Goal: Task Accomplishment & Management: Manage account settings

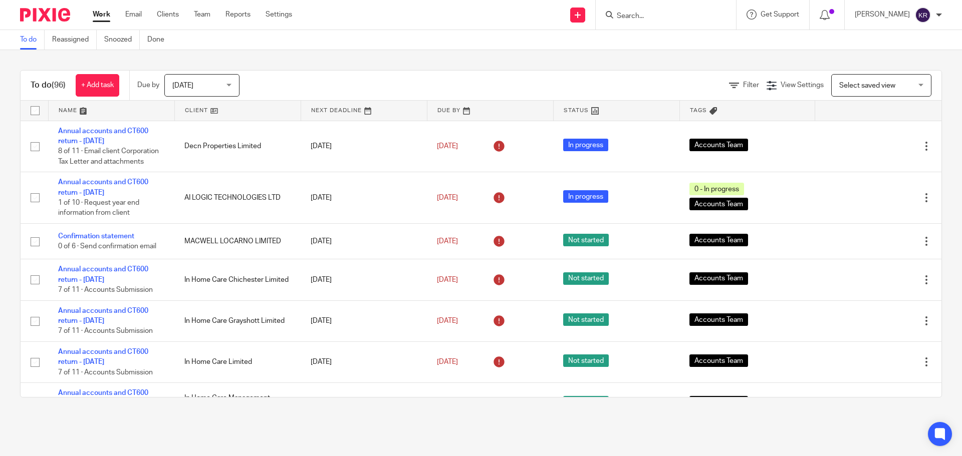
click at [641, 17] on input "Search" at bounding box center [661, 16] width 90 height 9
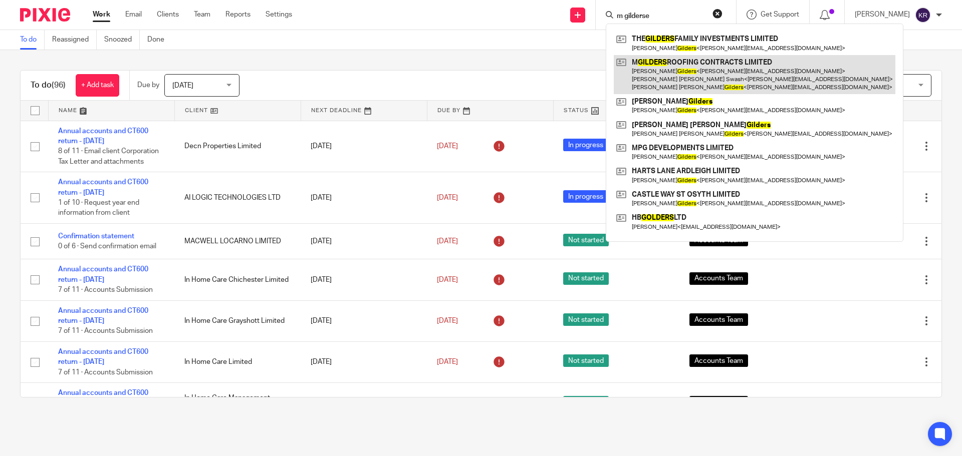
type input "m gilderse"
click at [715, 67] on link at bounding box center [755, 75] width 282 height 40
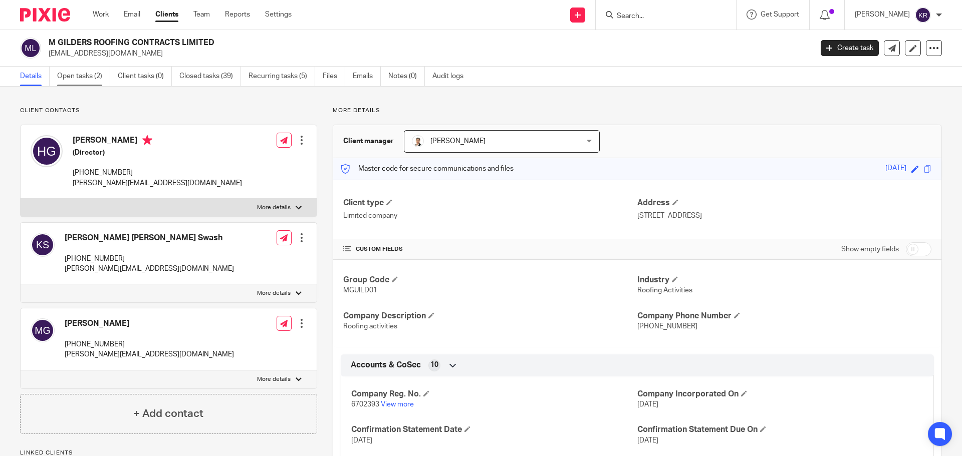
click at [81, 74] on link "Open tasks (2)" at bounding box center [83, 77] width 53 height 20
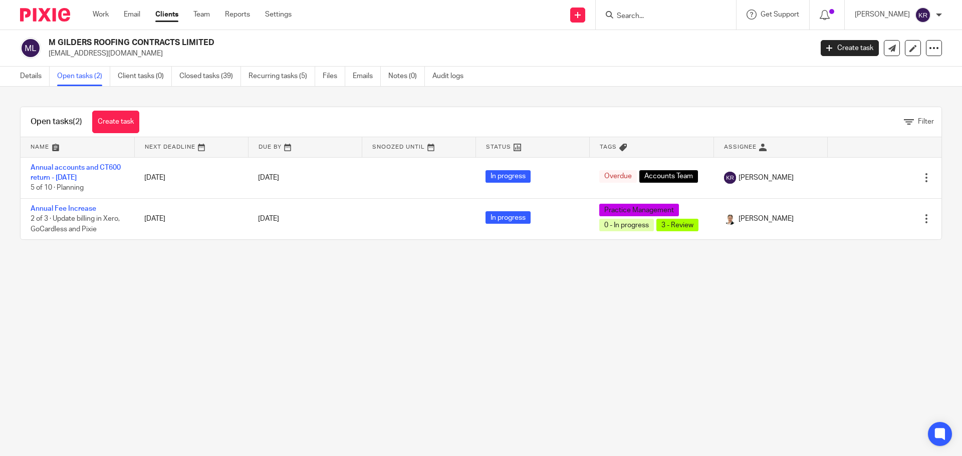
click at [631, 17] on input "Search" at bounding box center [661, 16] width 90 height 9
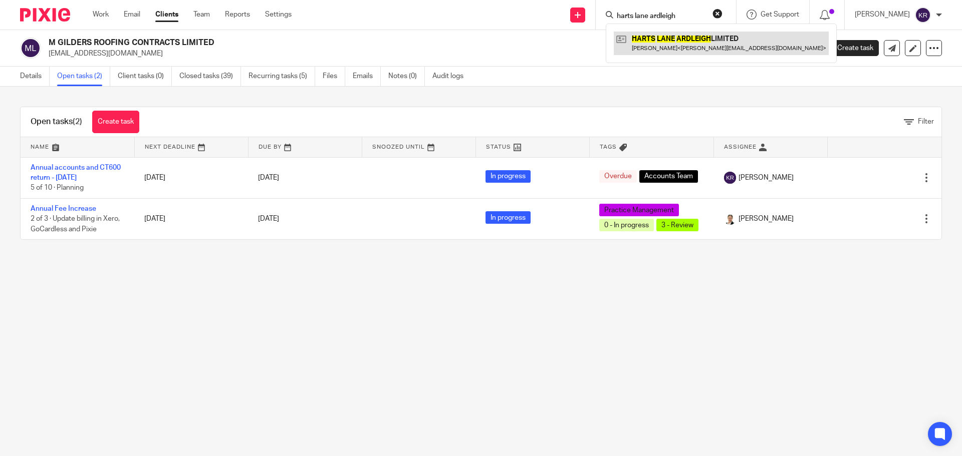
type input "harts lane ardleigh"
click at [691, 44] on link at bounding box center [721, 43] width 215 height 23
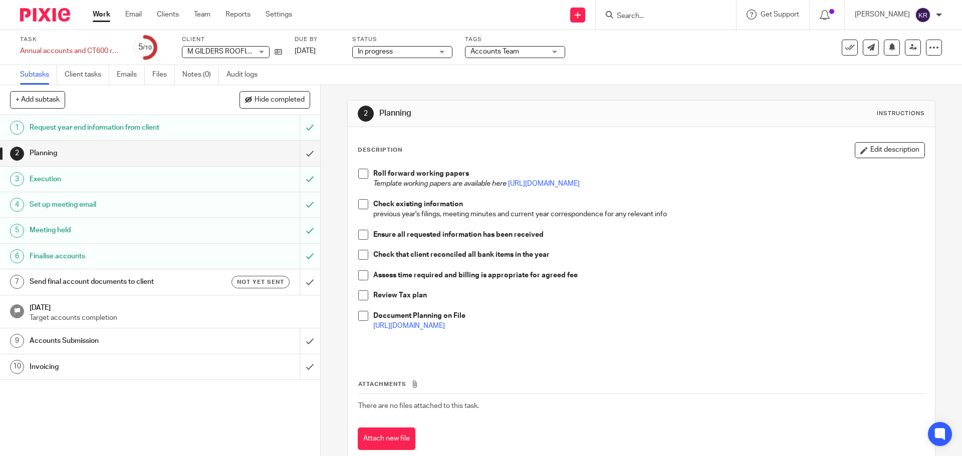
click at [136, 289] on h1 "Send final account documents to client" at bounding box center [116, 282] width 173 height 15
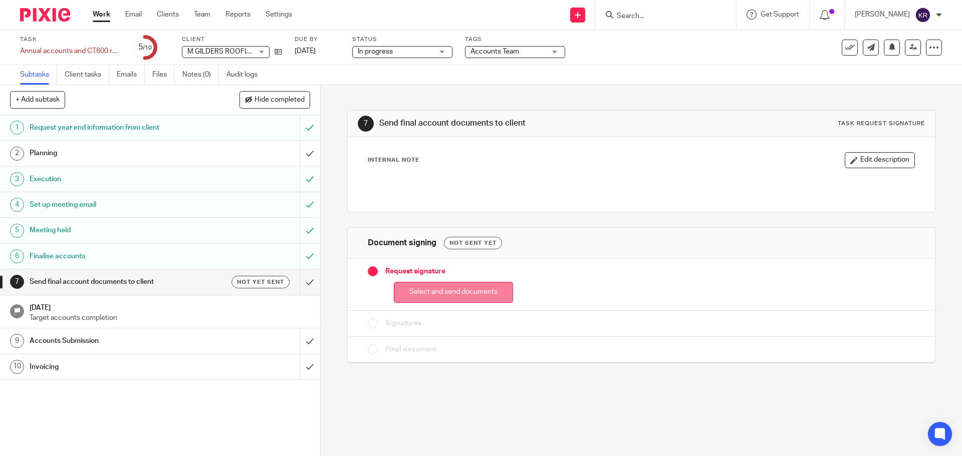
click at [470, 295] on button "Select and send documents" at bounding box center [453, 293] width 119 height 22
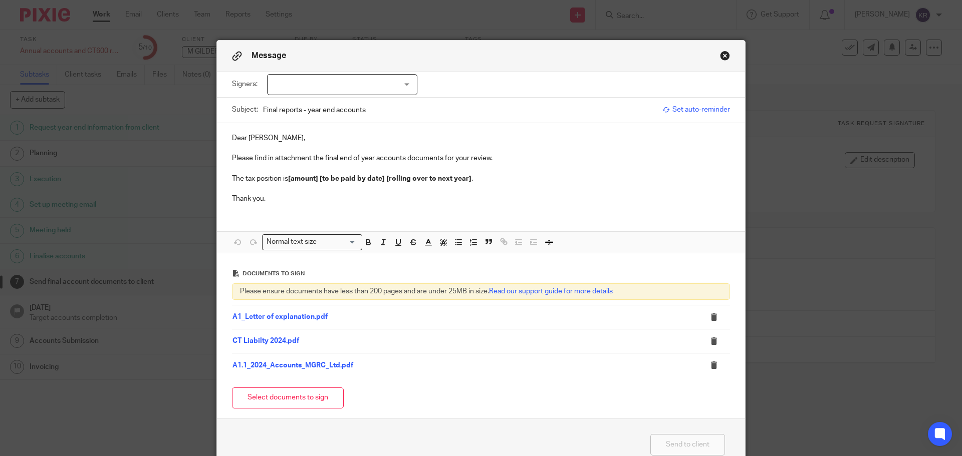
click at [326, 82] on div at bounding box center [342, 84] width 150 height 21
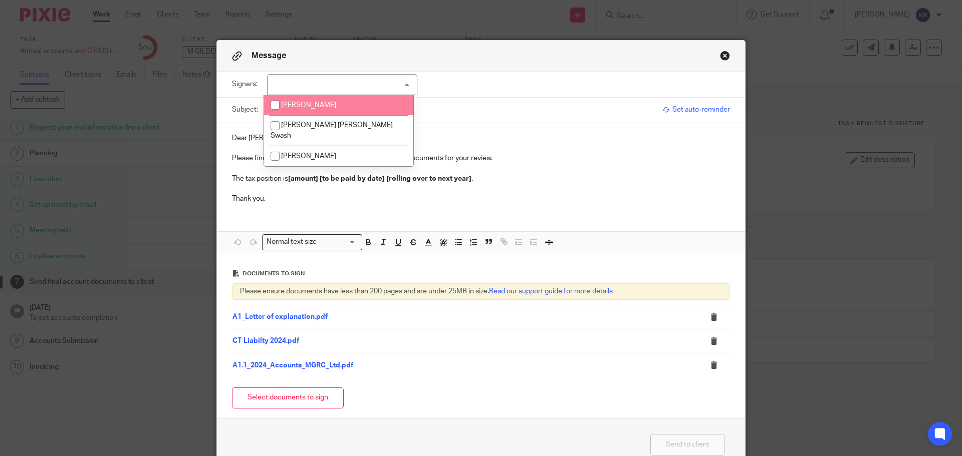
click at [314, 106] on span "[PERSON_NAME]" at bounding box center [308, 105] width 55 height 7
checkbox input "true"
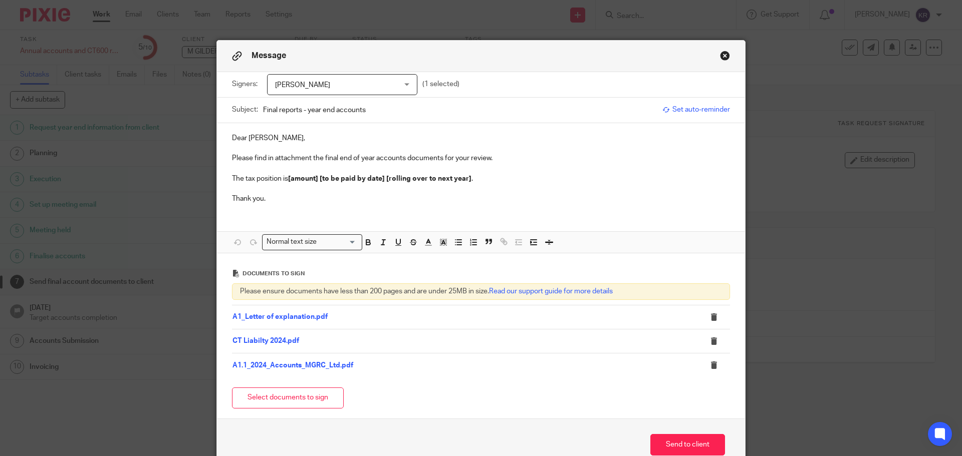
click at [324, 191] on p at bounding box center [481, 189] width 498 height 10
drag, startPoint x: 228, startPoint y: 176, endPoint x: 475, endPoint y: 195, distance: 247.2
click at [475, 195] on div "Dear Harry, Please find in attachment the final end of year accounts documents …" at bounding box center [481, 167] width 528 height 89
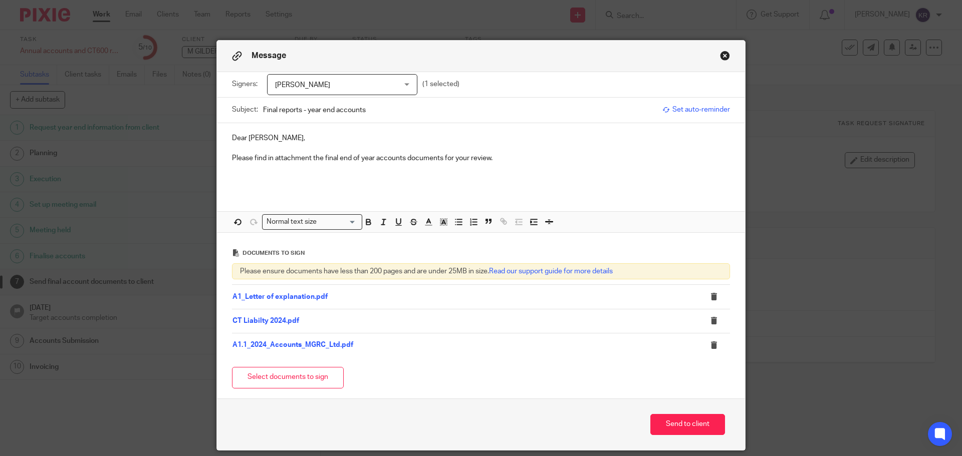
click at [508, 160] on p "Please find in attachment the final end of year accounts documents for your rev…" at bounding box center [481, 158] width 498 height 10
click at [370, 111] on input "Final reports - year end accounts" at bounding box center [460, 110] width 394 height 23
type input "Final reports - year end accounts 2024"
click at [507, 159] on p "Please find in attachment the final end of year accounts documents for your rev…" at bounding box center [481, 158] width 498 height 10
click at [710, 296] on icon at bounding box center [714, 297] width 8 height 8
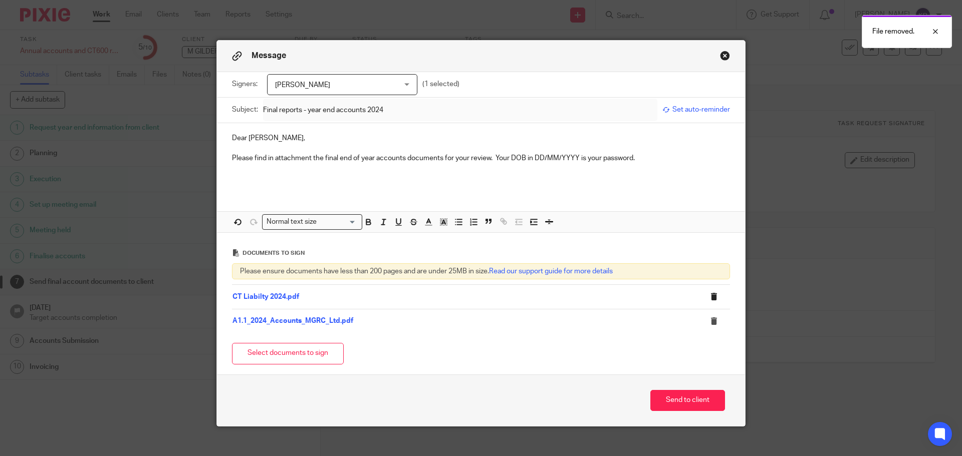
click at [710, 299] on icon at bounding box center [714, 297] width 8 height 8
click at [710, 295] on icon at bounding box center [714, 297] width 8 height 8
click at [710, 320] on icon at bounding box center [714, 322] width 8 height 8
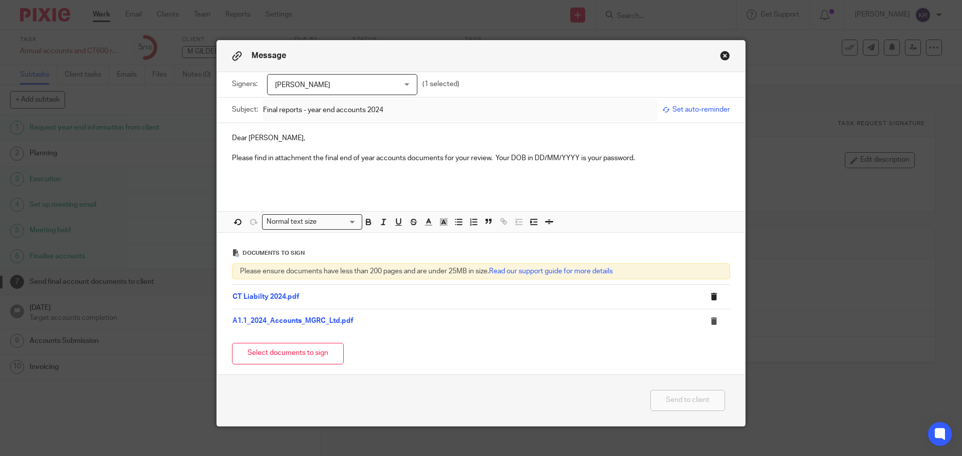
click at [710, 294] on icon at bounding box center [714, 297] width 8 height 8
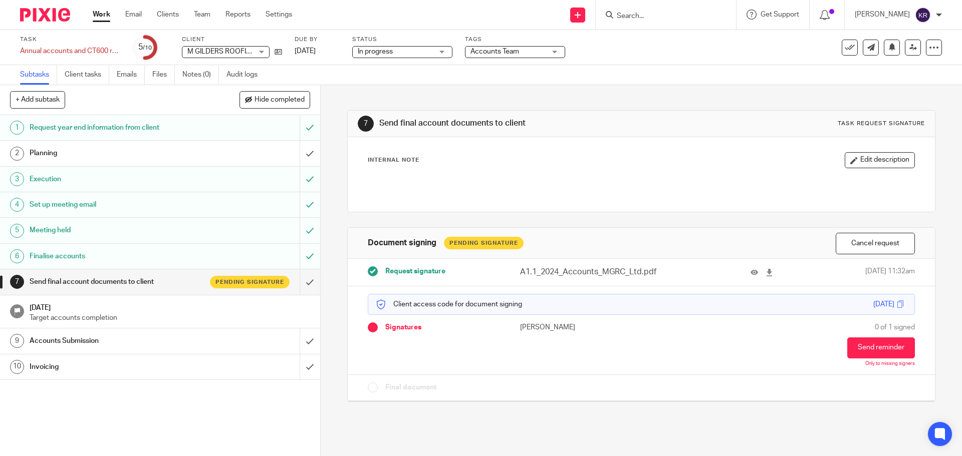
click at [592, 274] on p "A1.1_2024_Accounts_MGRC_Ltd.pdf" at bounding box center [595, 273] width 151 height 12
click at [78, 281] on h1 "Send final account documents to client" at bounding box center [116, 282] width 173 height 15
click at [860, 349] on button "Send reminder" at bounding box center [881, 346] width 68 height 21
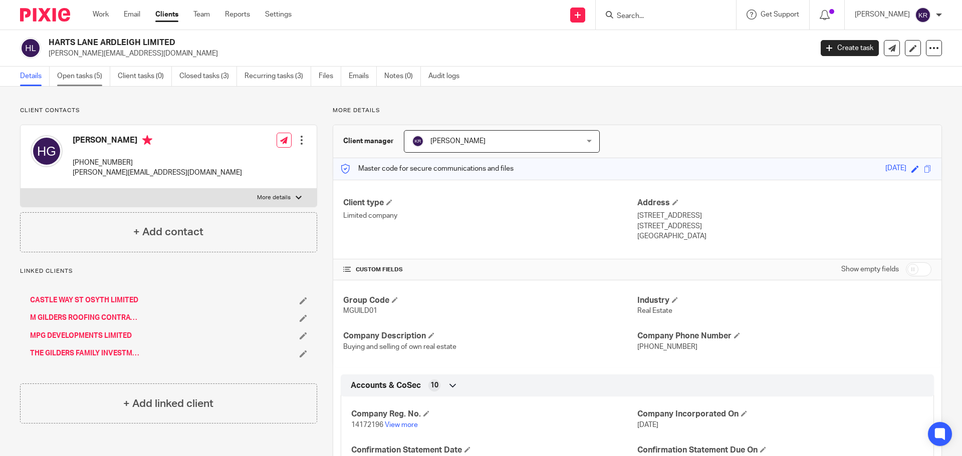
click at [94, 76] on link "Open tasks (5)" at bounding box center [83, 77] width 53 height 20
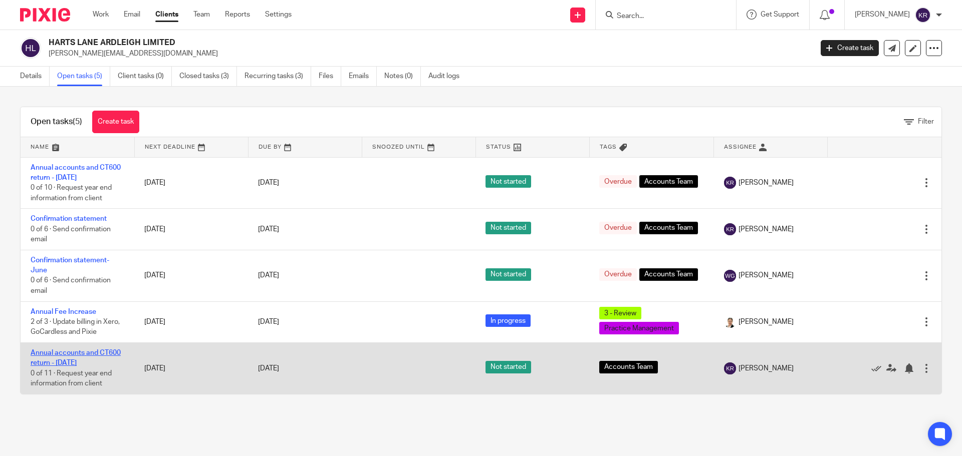
click at [89, 363] on link "Annual accounts and CT600 return - [DATE]" at bounding box center [76, 358] width 90 height 17
click at [886, 367] on link at bounding box center [893, 369] width 15 height 10
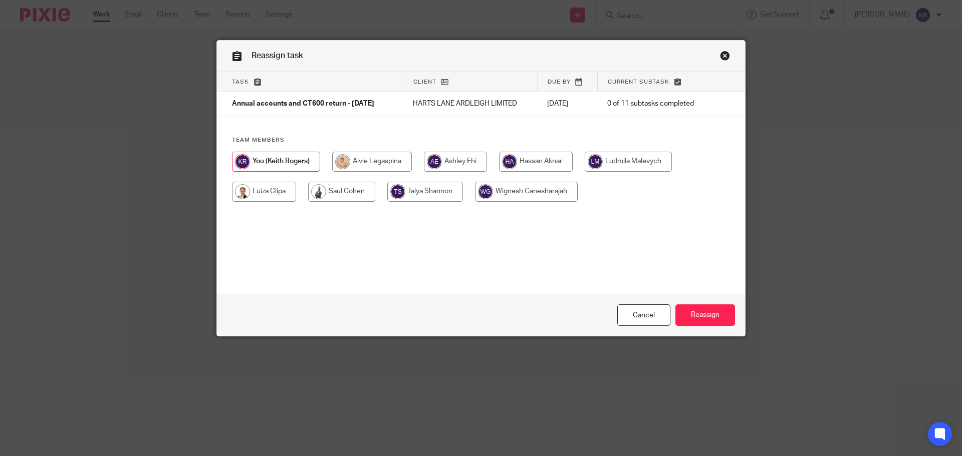
click at [370, 161] on input "radio" at bounding box center [372, 162] width 80 height 20
radio input "true"
click at [708, 318] on input "Reassign" at bounding box center [705, 316] width 60 height 22
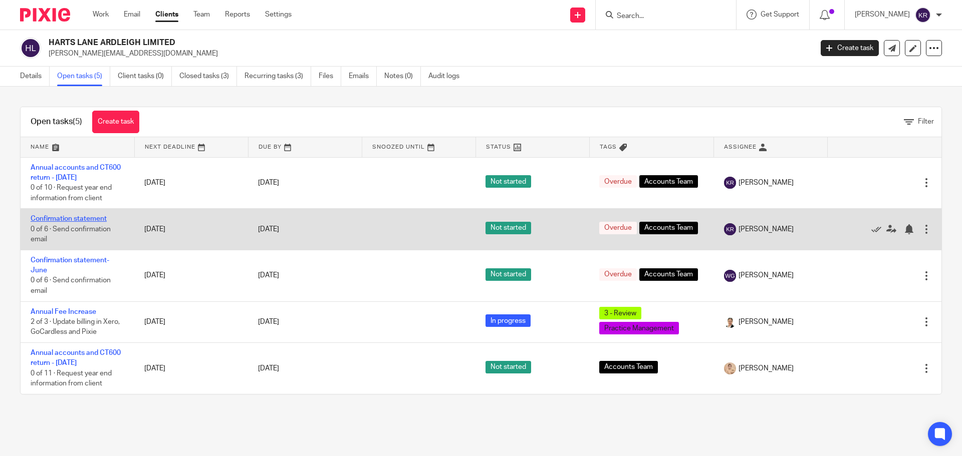
click at [74, 219] on link "Confirmation statement" at bounding box center [69, 218] width 76 height 7
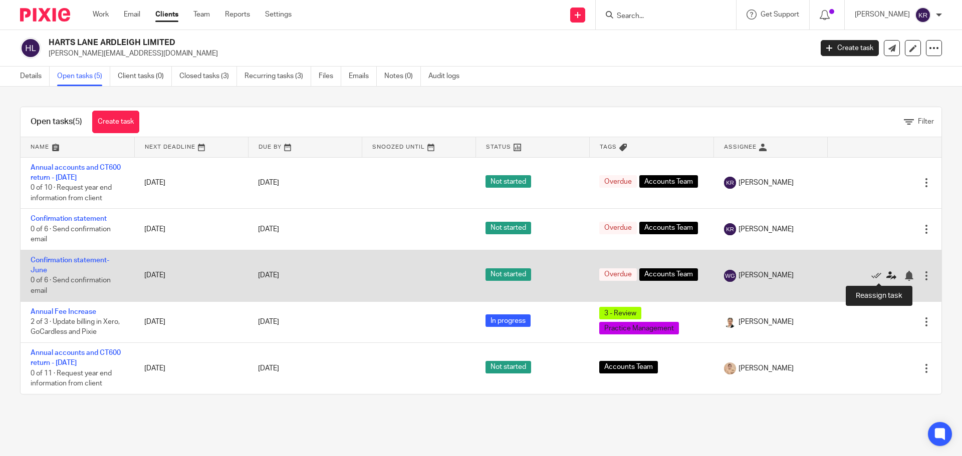
click at [886, 275] on icon at bounding box center [891, 276] width 10 height 10
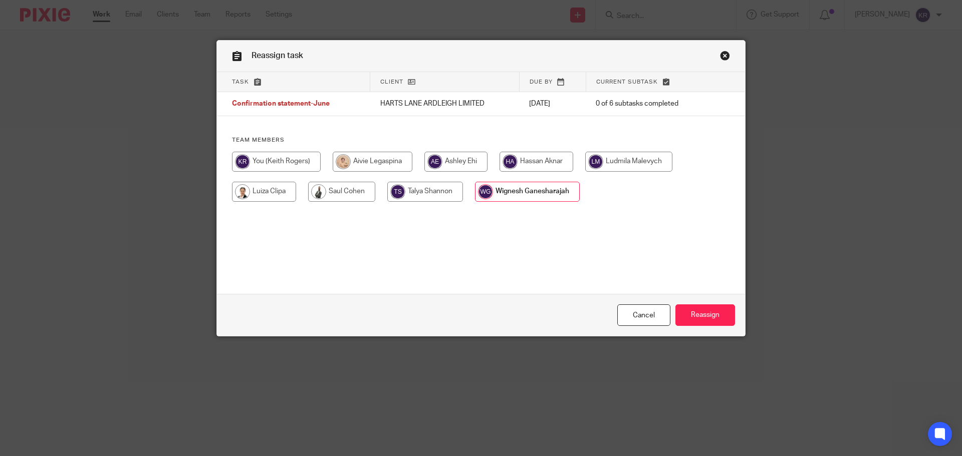
click at [550, 164] on input "radio" at bounding box center [536, 162] width 74 height 20
radio input "true"
click at [698, 310] on input "Reassign" at bounding box center [705, 316] width 60 height 22
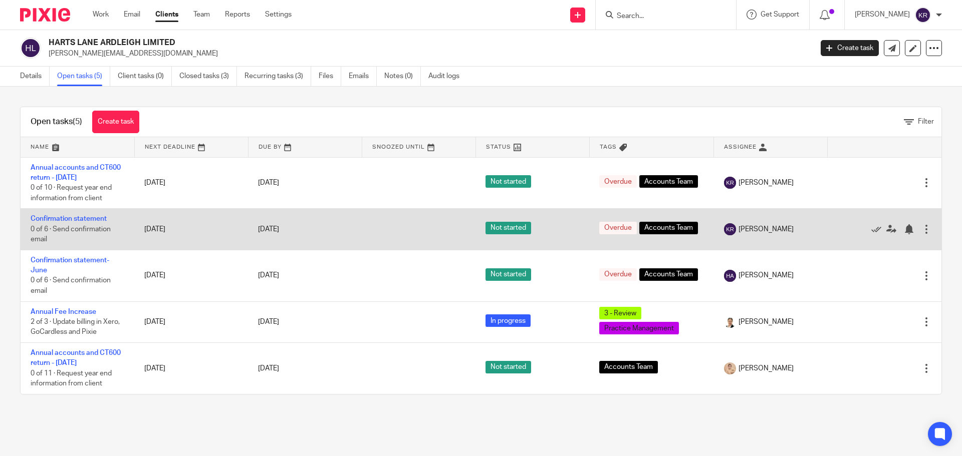
click at [921, 229] on div at bounding box center [926, 229] width 10 height 10
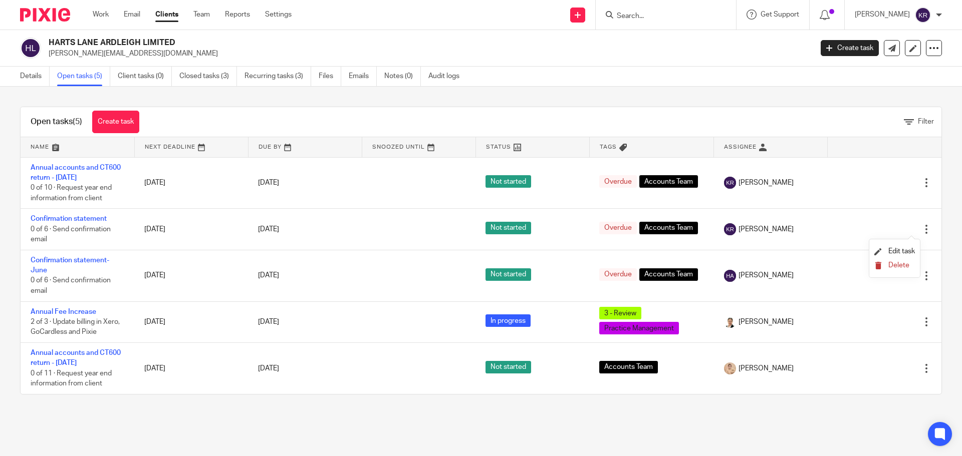
click at [911, 265] on button "Delete" at bounding box center [894, 266] width 41 height 8
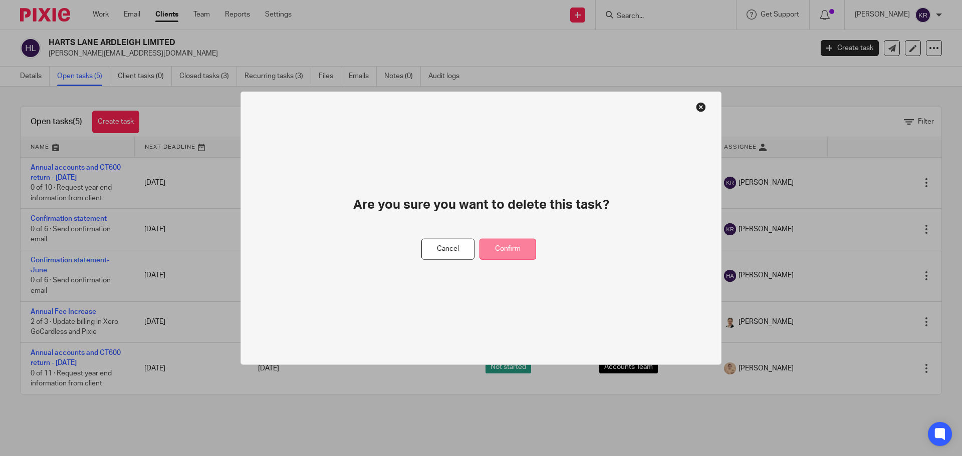
click at [524, 245] on button "Confirm" at bounding box center [507, 249] width 57 height 22
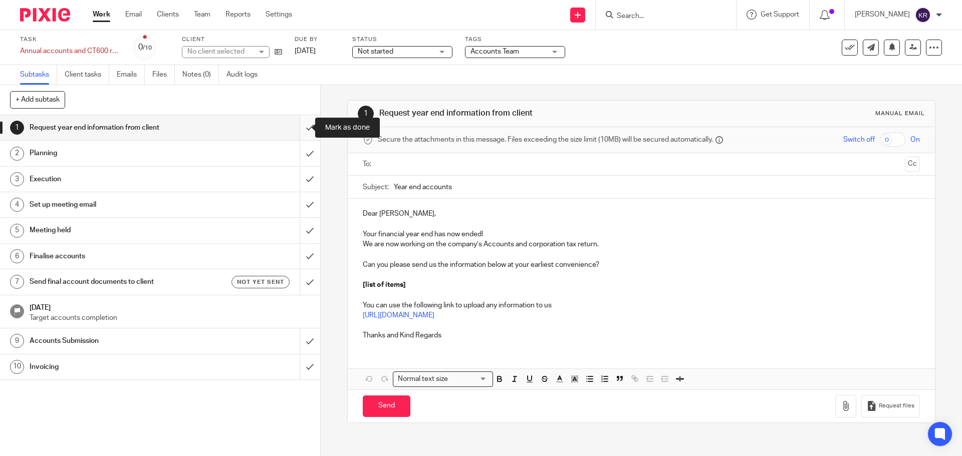
click at [302, 127] on input "submit" at bounding box center [160, 127] width 320 height 25
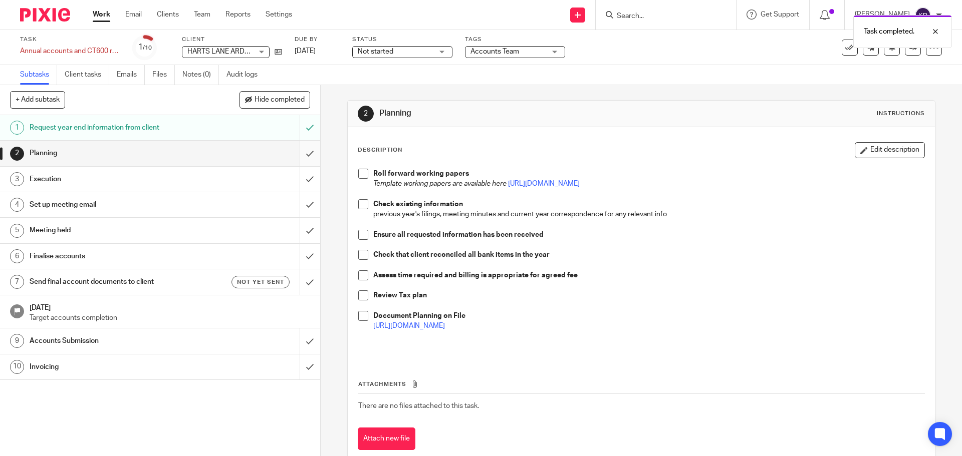
click at [303, 147] on input "submit" at bounding box center [160, 153] width 320 height 25
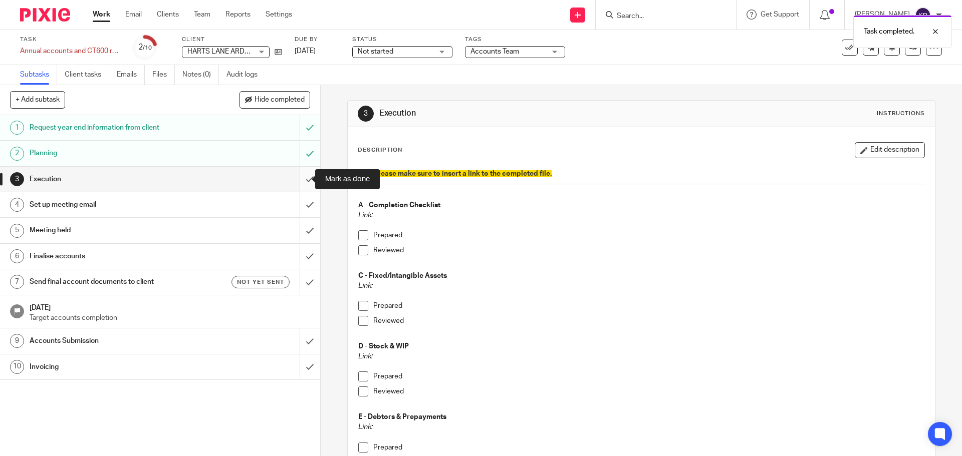
click at [305, 177] on input "submit" at bounding box center [160, 179] width 320 height 25
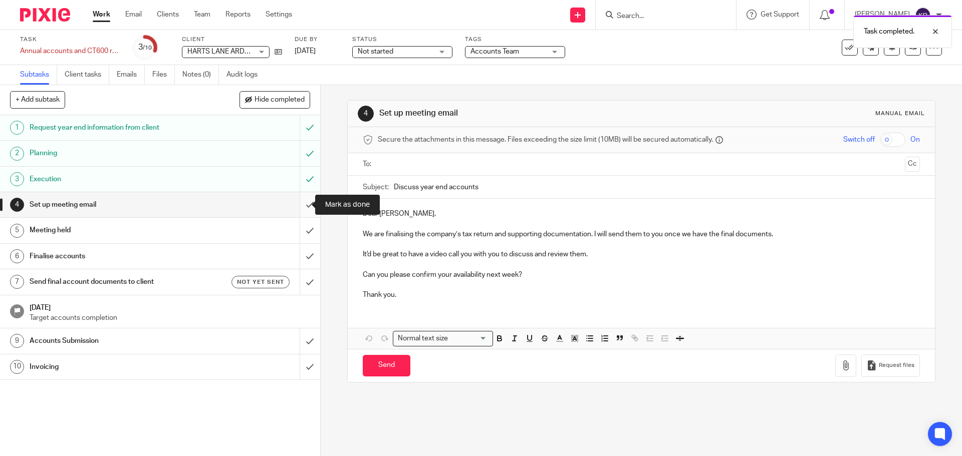
click at [299, 207] on input "submit" at bounding box center [160, 204] width 320 height 25
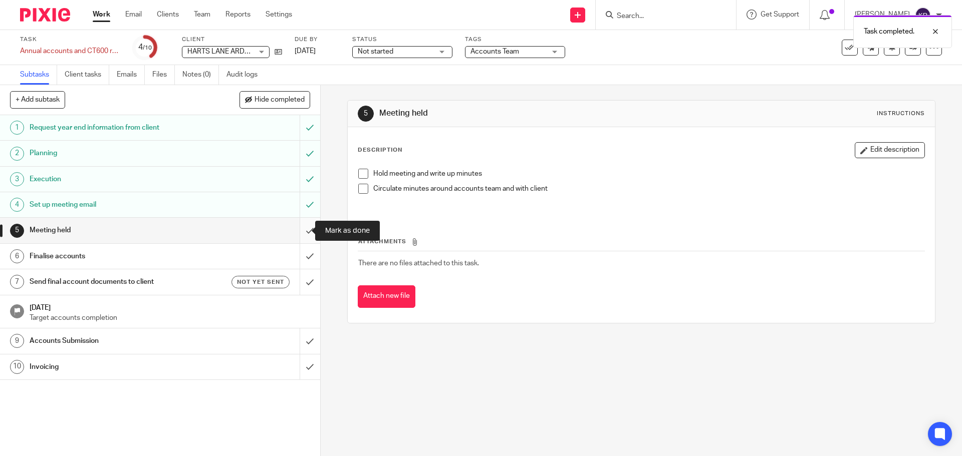
click at [300, 229] on input "submit" at bounding box center [160, 230] width 320 height 25
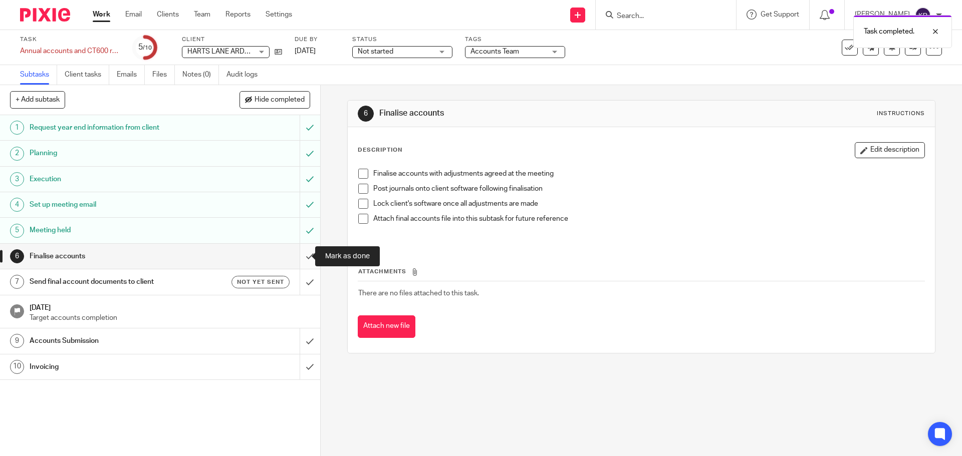
click at [305, 257] on input "submit" at bounding box center [160, 256] width 320 height 25
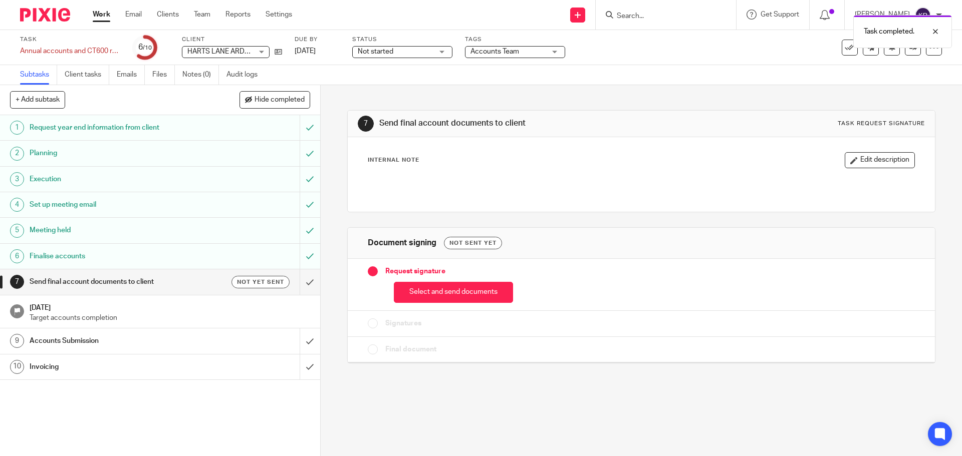
click at [167, 281] on h1 "Send final account documents to client" at bounding box center [116, 282] width 173 height 15
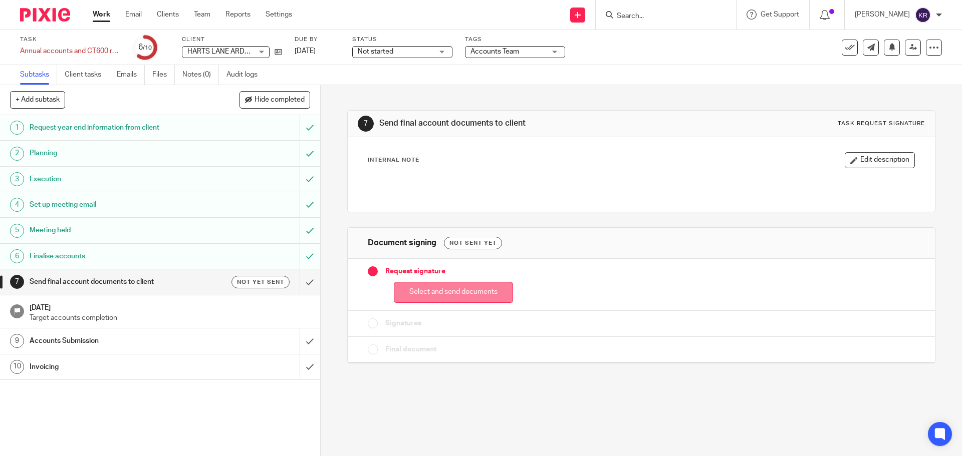
click at [435, 294] on button "Select and send documents" at bounding box center [453, 293] width 119 height 22
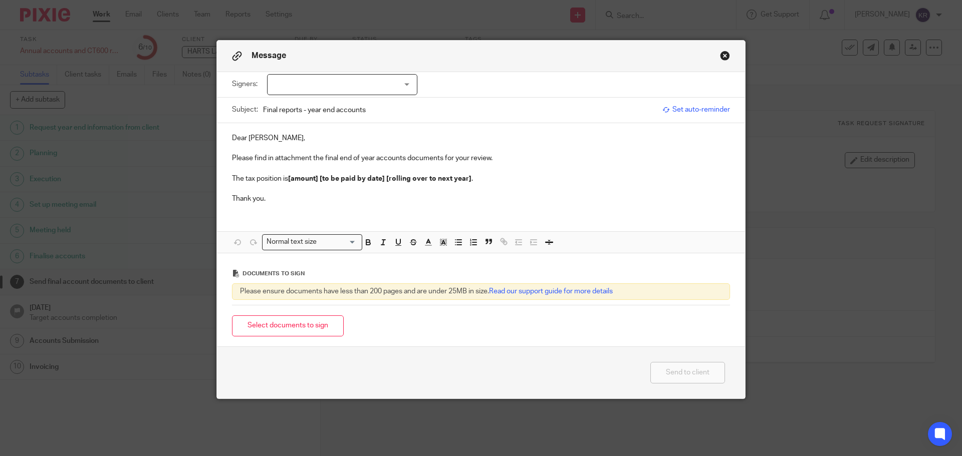
click at [312, 85] on div at bounding box center [342, 84] width 150 height 21
click at [310, 105] on span "Harry Gilders" at bounding box center [308, 105] width 55 height 7
checkbox input "true"
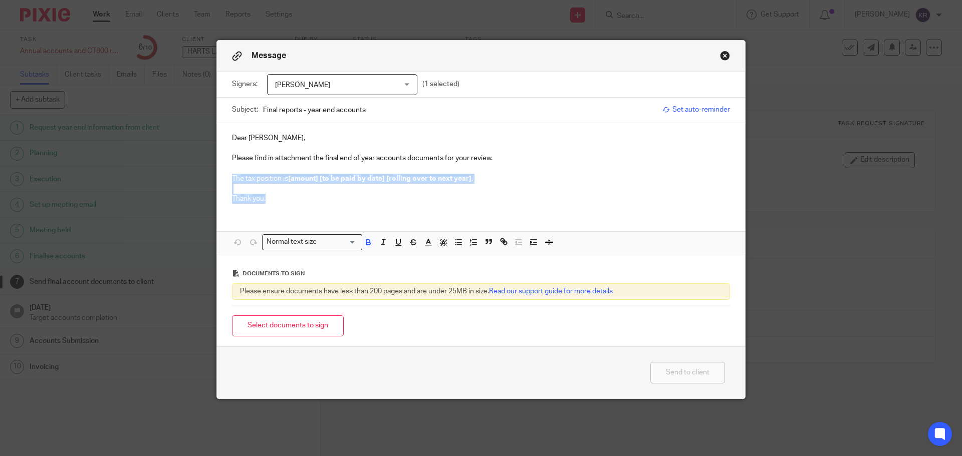
drag, startPoint x: 229, startPoint y: 178, endPoint x: 271, endPoint y: 196, distance: 45.1
click at [271, 196] on div "Dear Harry, Please find in attachment the final end of year accounts documents …" at bounding box center [481, 167] width 528 height 89
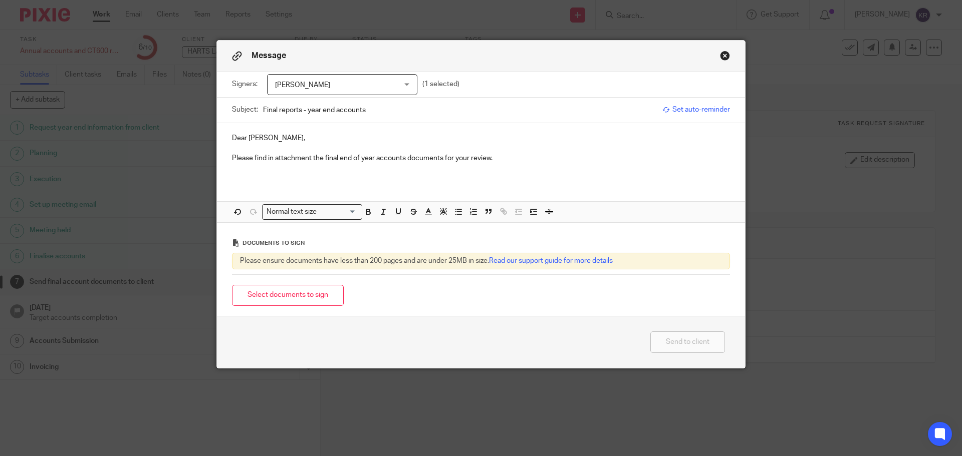
click at [385, 109] on input "Final reports - year end accounts" at bounding box center [460, 110] width 394 height 23
drag, startPoint x: 259, startPoint y: 109, endPoint x: 303, endPoint y: 109, distance: 43.6
click at [303, 109] on input "Final reports - year end accounts 2024" at bounding box center [460, 110] width 394 height 23
type input "Harts Lane Ardleigh Limited year end accounts 2024"
click at [492, 160] on p "Please find in attachment the final end of year accounts documents for your rev…" at bounding box center [481, 158] width 498 height 10
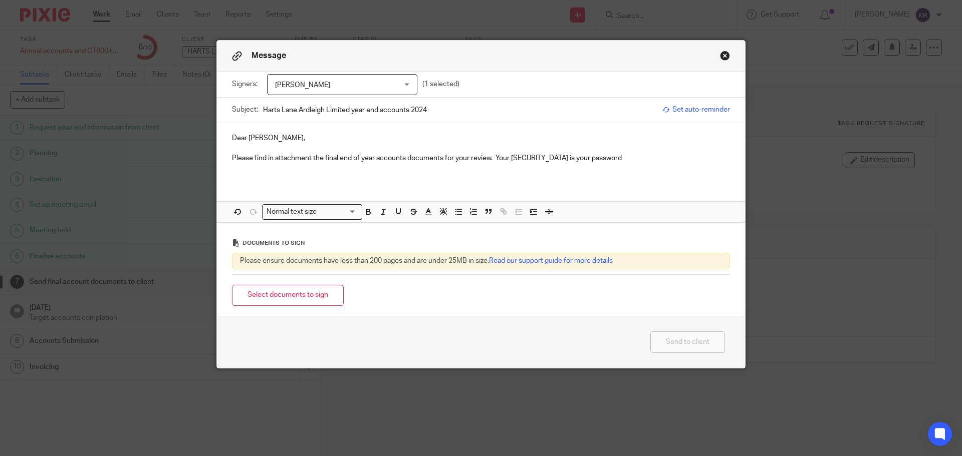
click at [523, 154] on p "Please find in attachment the final end of year accounts documents for your rev…" at bounding box center [481, 158] width 498 height 10
click at [290, 299] on button "Select documents to sign" at bounding box center [288, 296] width 112 height 22
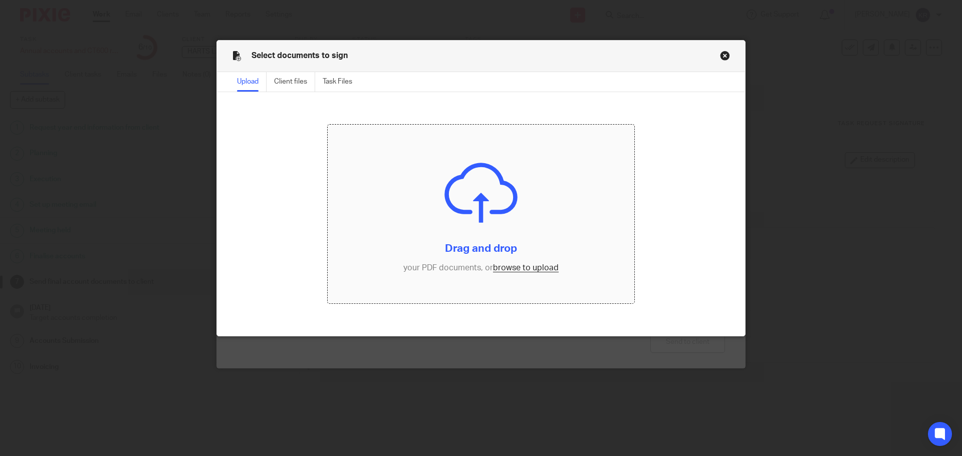
click at [519, 267] on input "file" at bounding box center [481, 214] width 307 height 179
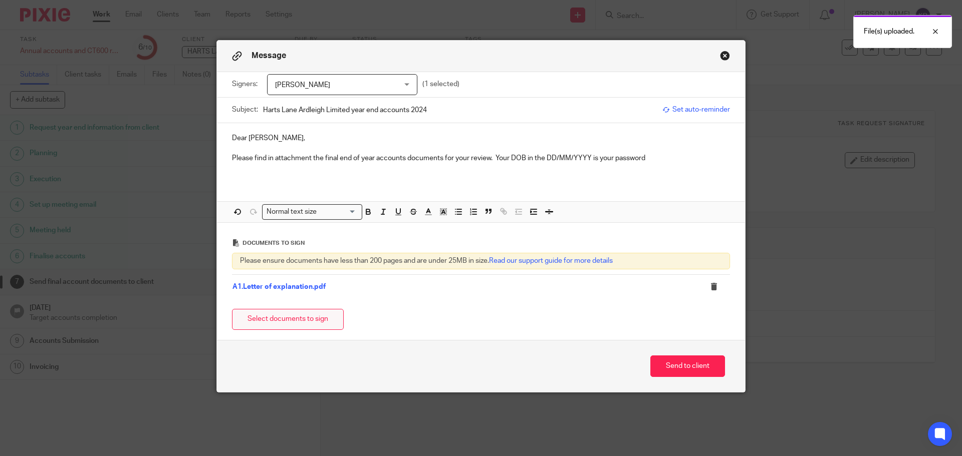
click at [310, 316] on button "Select documents to sign" at bounding box center [288, 320] width 112 height 22
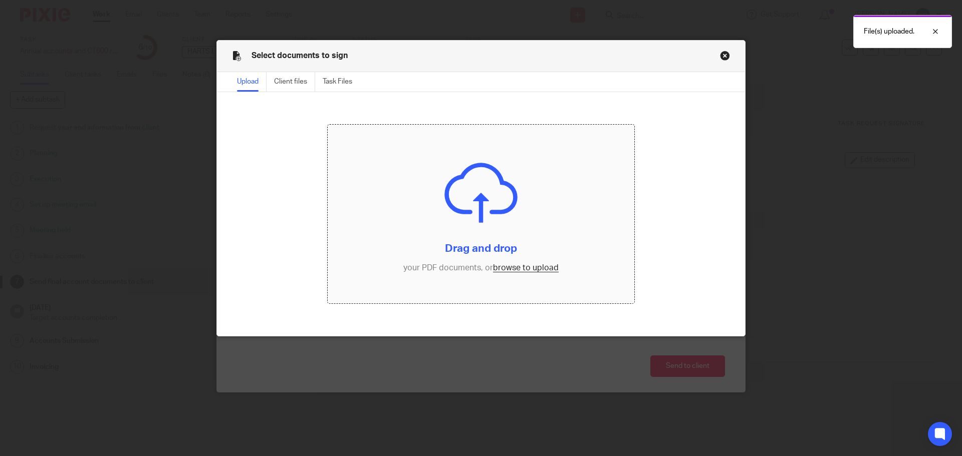
click at [513, 265] on input "file" at bounding box center [481, 214] width 307 height 179
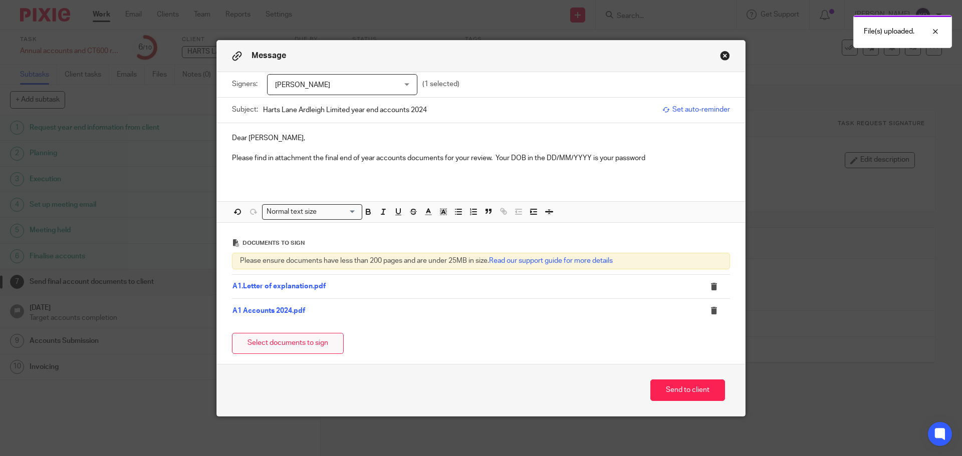
click at [297, 344] on button "Select documents to sign" at bounding box center [288, 344] width 112 height 22
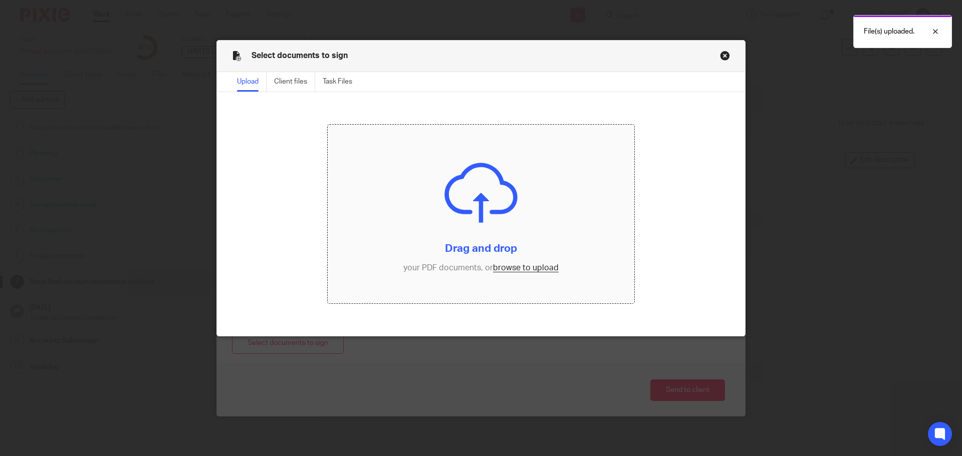
click at [506, 267] on input "file" at bounding box center [481, 214] width 307 height 179
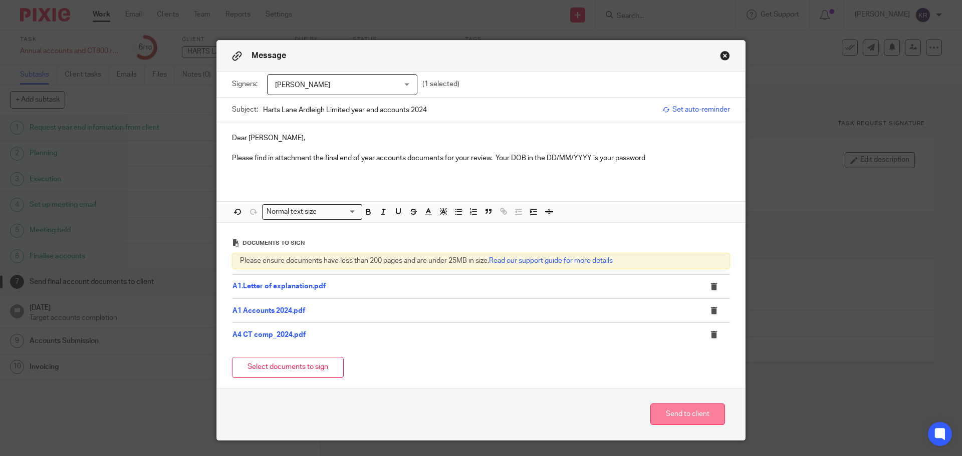
click at [695, 412] on button "Send to client" at bounding box center [687, 415] width 75 height 22
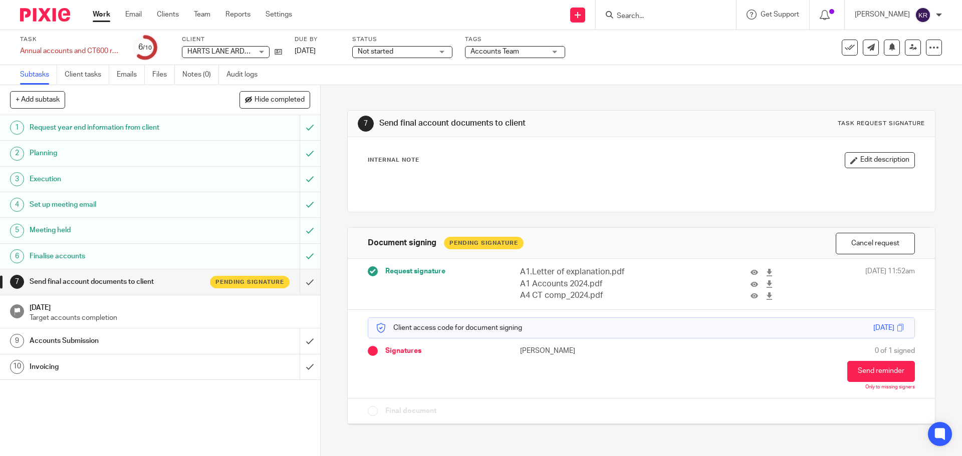
click at [542, 282] on p "A1 Accounts 2024.pdf" at bounding box center [595, 285] width 151 height 12
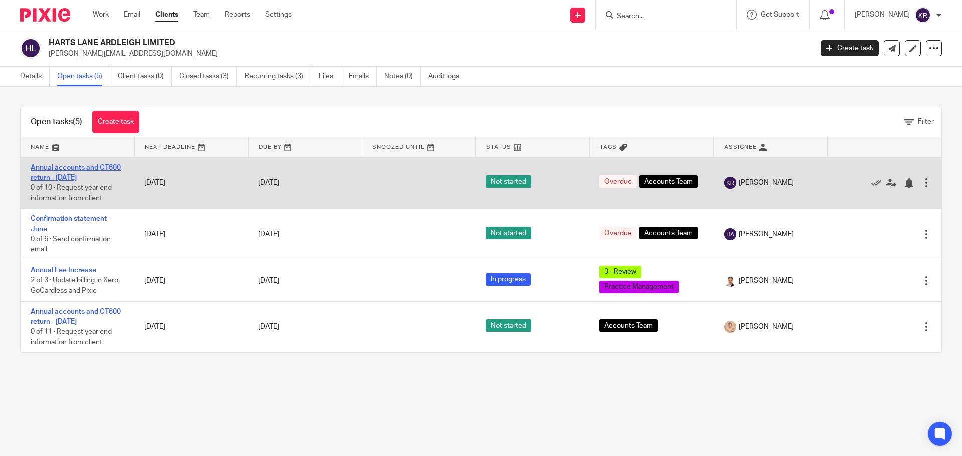
click at [69, 174] on link "Annual accounts and CT600 return - [DATE]" at bounding box center [76, 172] width 90 height 17
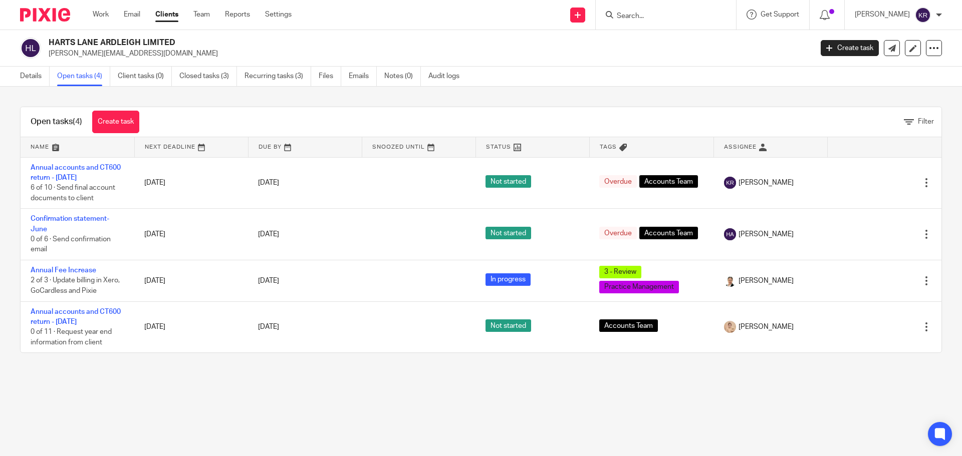
click at [638, 11] on form at bounding box center [669, 15] width 107 height 13
click at [641, 17] on input "Search" at bounding box center [661, 16] width 90 height 9
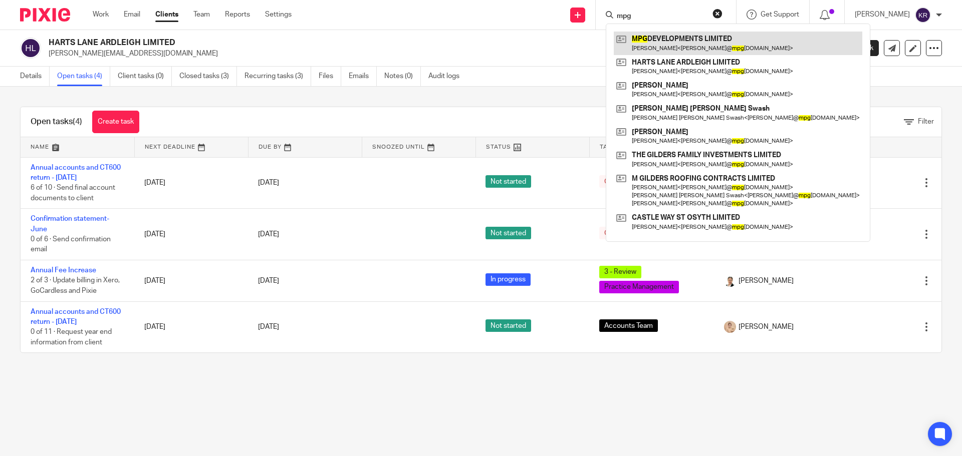
type input "mpg"
click at [676, 36] on link at bounding box center [738, 43] width 248 height 23
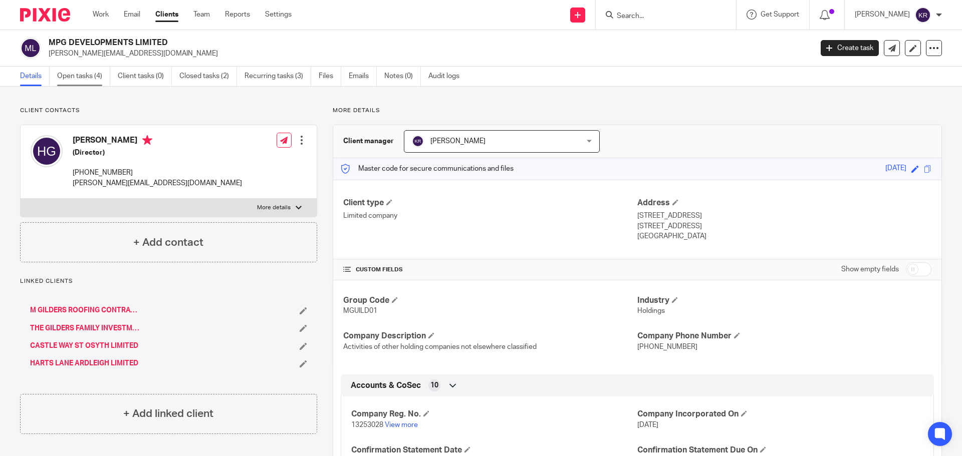
click at [90, 78] on link "Open tasks (4)" at bounding box center [83, 77] width 53 height 20
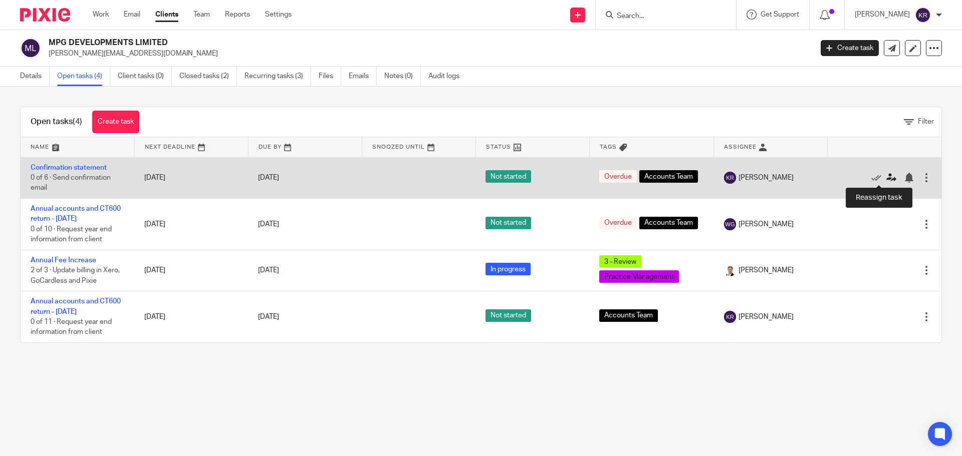
click at [886, 174] on icon at bounding box center [891, 178] width 10 height 10
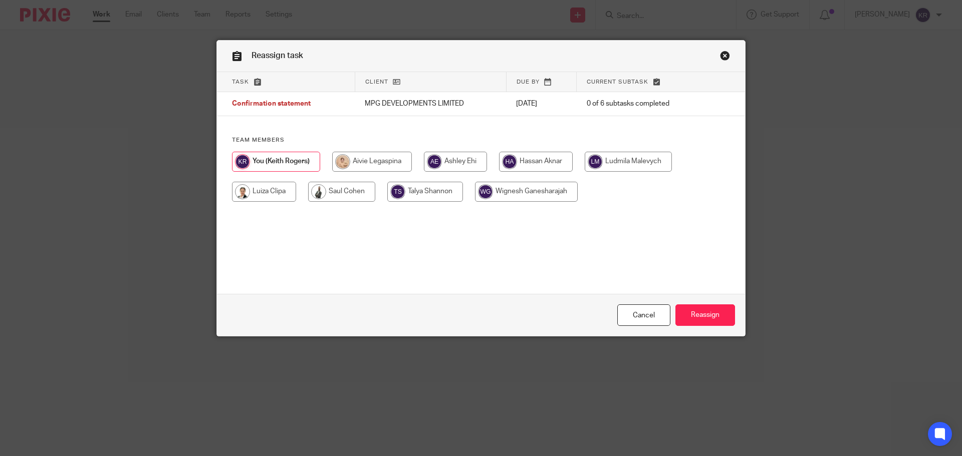
click at [536, 161] on input "radio" at bounding box center [536, 162] width 74 height 20
radio input "true"
click at [702, 311] on input "Reassign" at bounding box center [705, 316] width 60 height 22
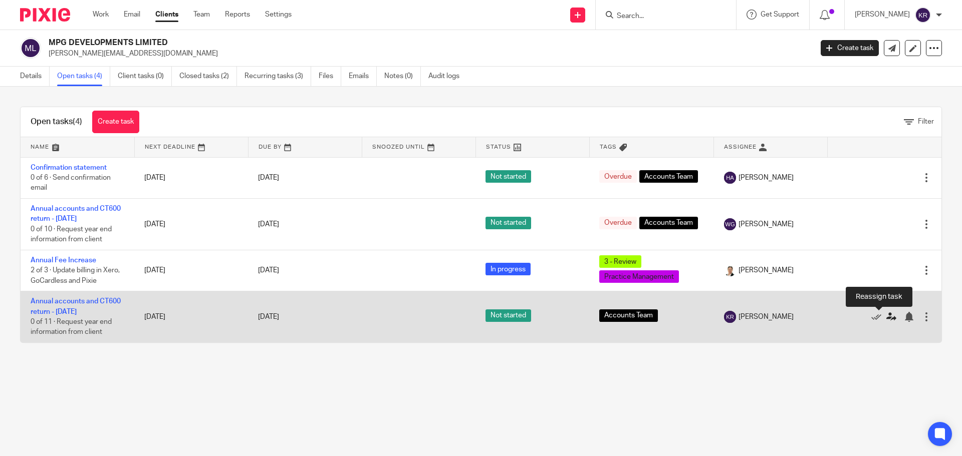
click at [886, 316] on icon at bounding box center [891, 317] width 10 height 10
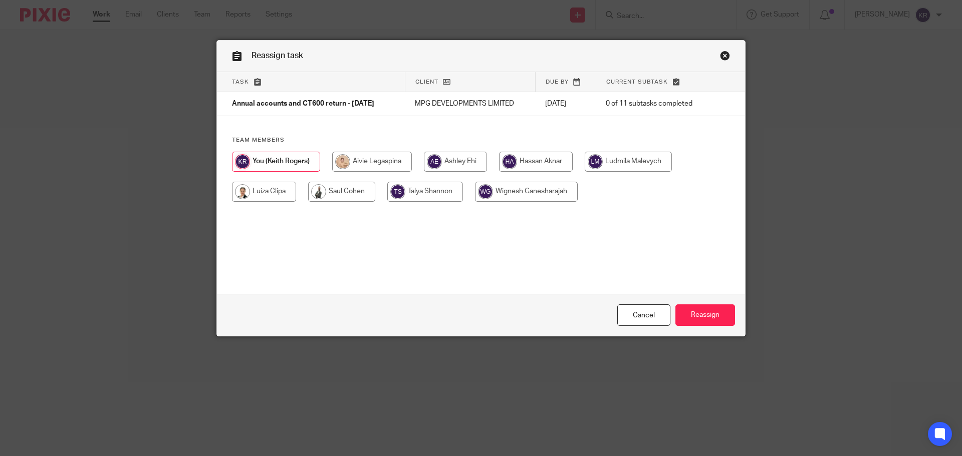
click at [349, 164] on input "radio" at bounding box center [372, 162] width 80 height 20
radio input "true"
click at [686, 311] on input "Reassign" at bounding box center [705, 316] width 60 height 22
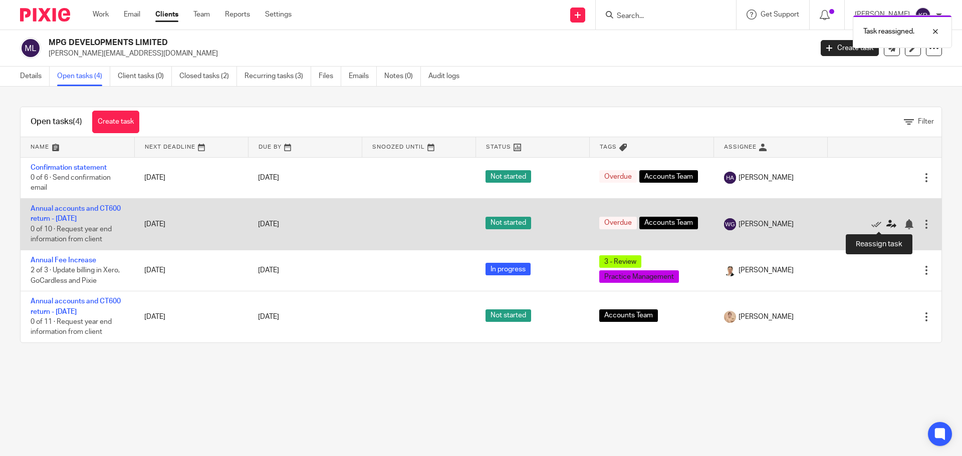
click at [886, 220] on icon at bounding box center [891, 224] width 10 height 10
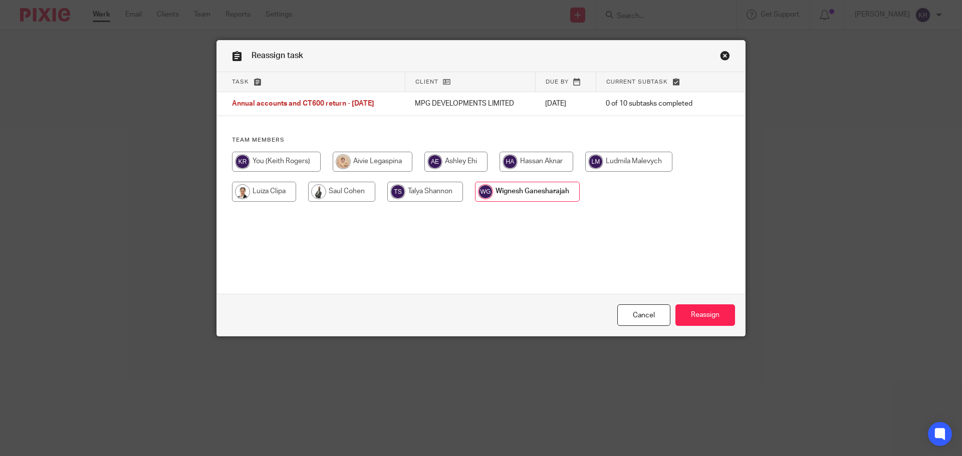
click at [270, 165] on input "radio" at bounding box center [276, 162] width 89 height 20
radio input "true"
click at [689, 313] on input "Reassign" at bounding box center [705, 316] width 60 height 22
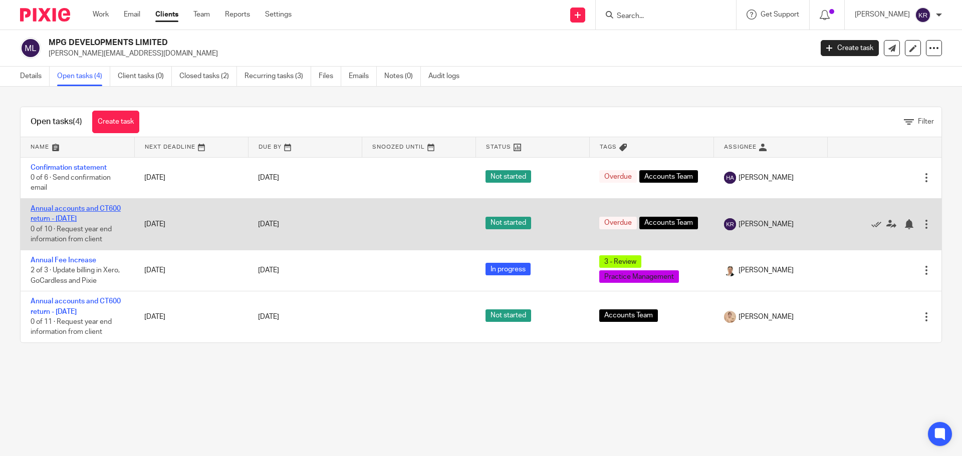
click at [67, 209] on link "Annual accounts and CT600 return - [DATE]" at bounding box center [76, 213] width 90 height 17
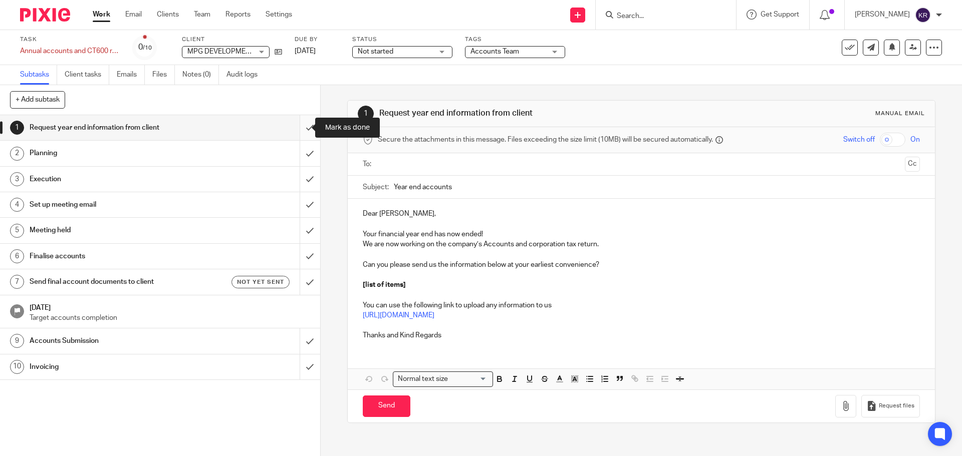
click at [299, 125] on input "submit" at bounding box center [160, 127] width 320 height 25
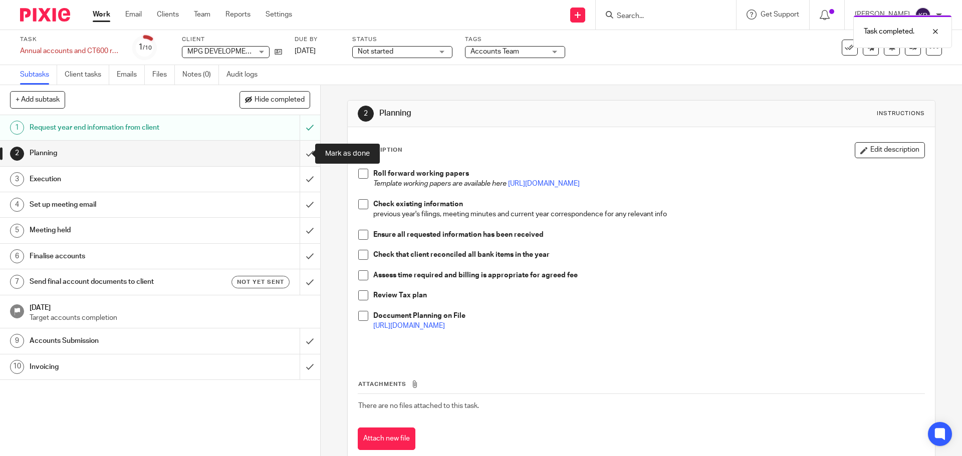
click at [301, 148] on input "submit" at bounding box center [160, 153] width 320 height 25
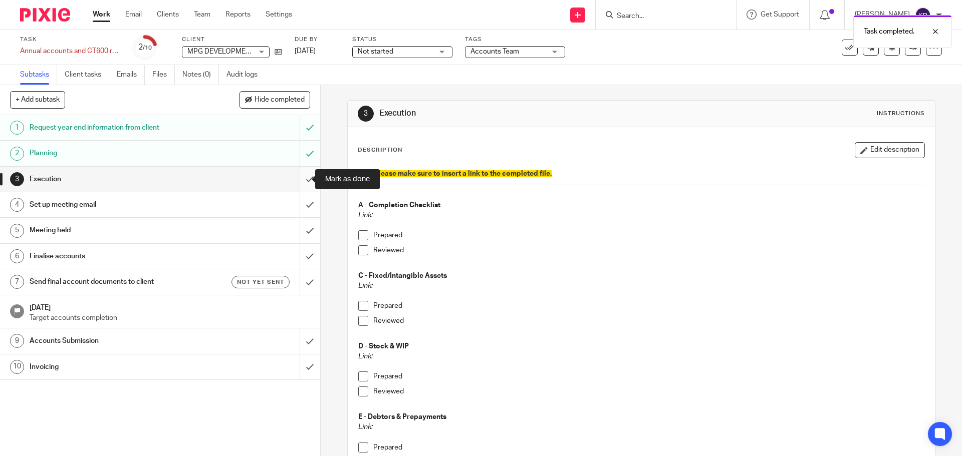
click at [302, 180] on input "submit" at bounding box center [160, 179] width 320 height 25
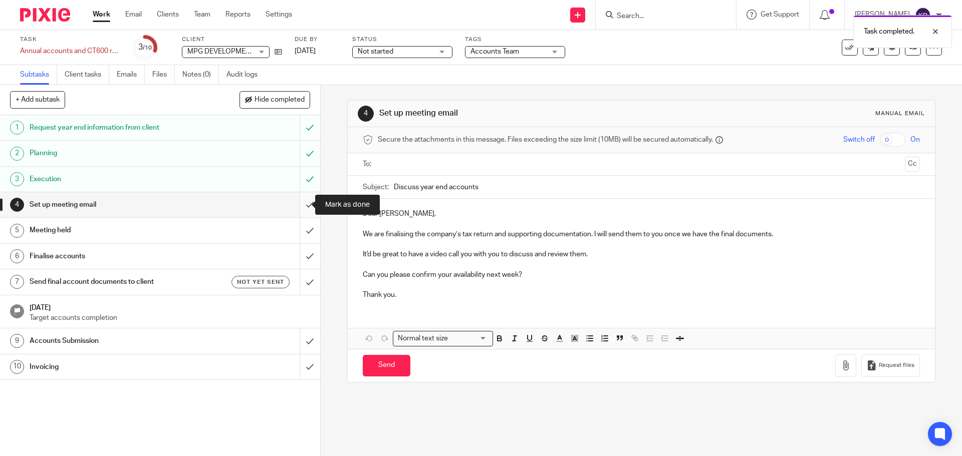
click at [298, 209] on input "submit" at bounding box center [160, 204] width 320 height 25
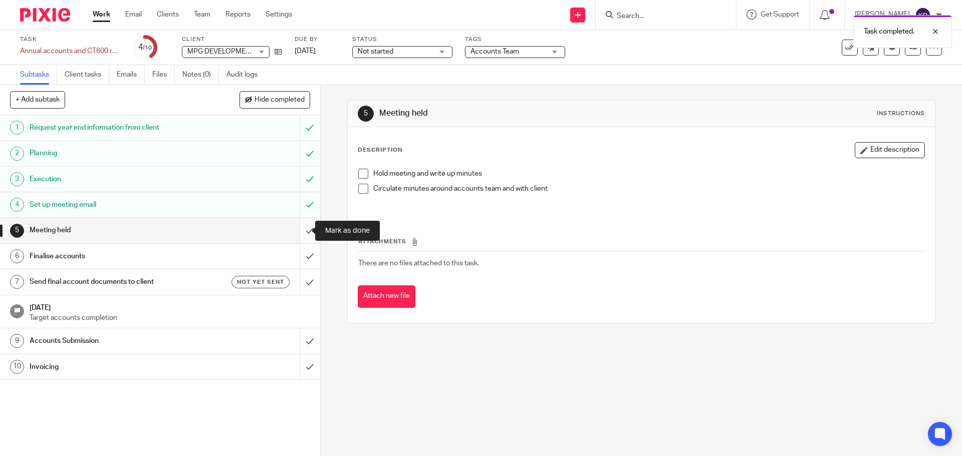
click at [302, 232] on input "submit" at bounding box center [160, 230] width 320 height 25
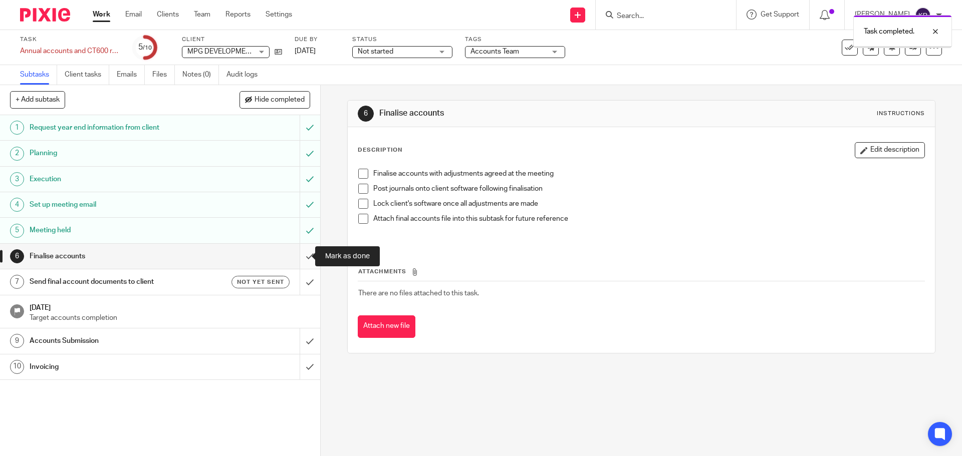
click at [303, 256] on input "submit" at bounding box center [160, 256] width 320 height 25
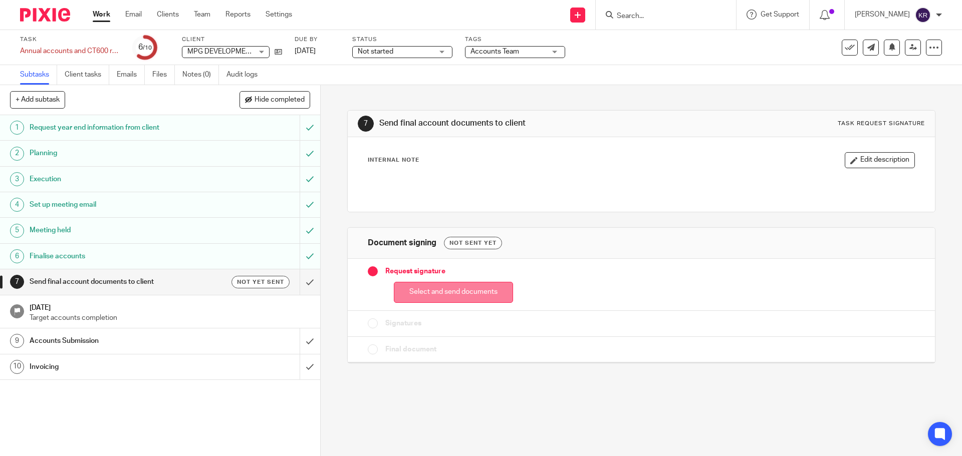
click at [456, 296] on button "Select and send documents" at bounding box center [453, 293] width 119 height 22
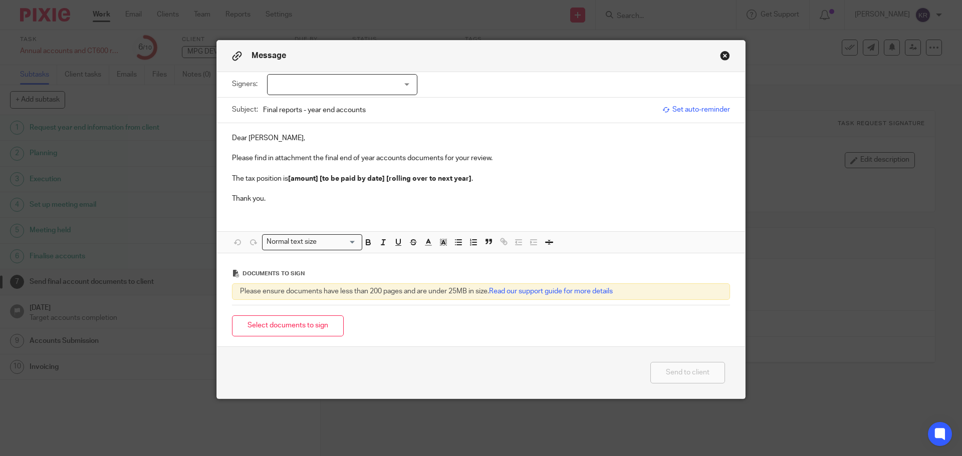
click at [325, 85] on div at bounding box center [342, 84] width 150 height 21
click at [314, 107] on span "[PERSON_NAME]" at bounding box center [308, 105] width 55 height 7
checkbox input "true"
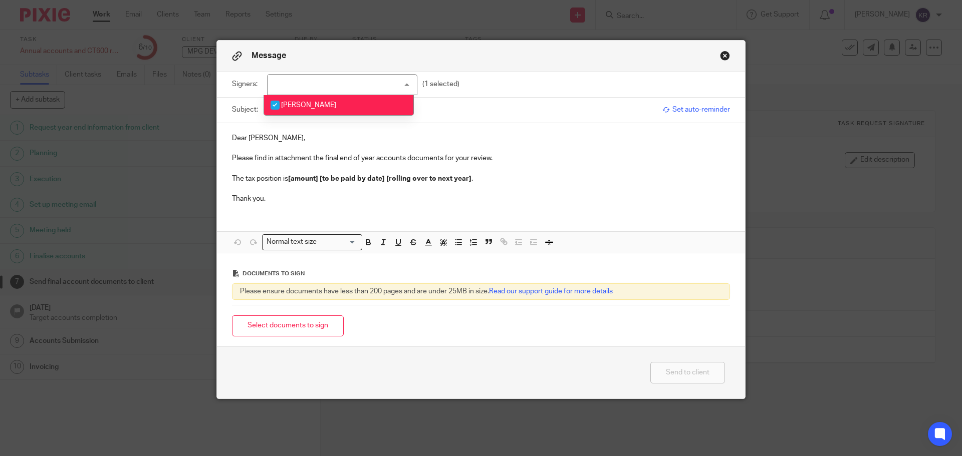
click at [304, 130] on div "Dear Harry, Please find in attachment the final end of year accounts documents …" at bounding box center [481, 167] width 528 height 89
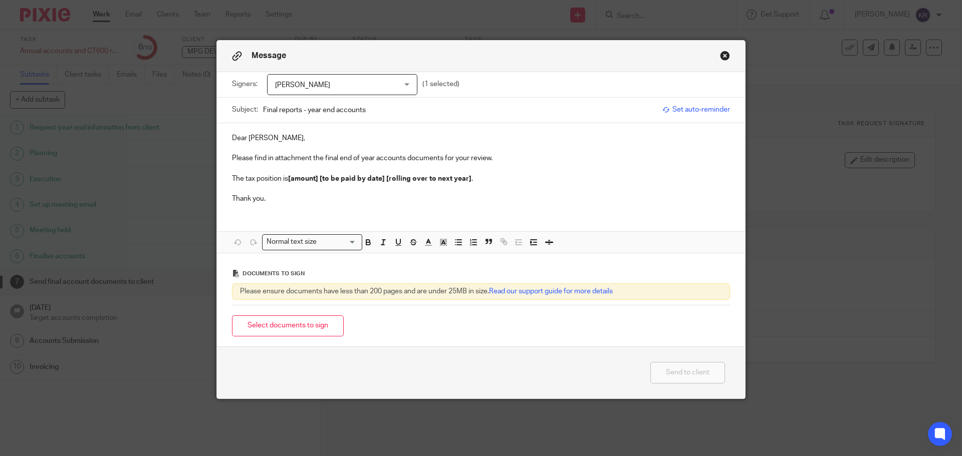
drag, startPoint x: 260, startPoint y: 110, endPoint x: 298, endPoint y: 110, distance: 37.6
click at [298, 110] on input "Final reports - year end accounts" at bounding box center [460, 110] width 394 height 23
click at [418, 113] on input "MPG Developments Limited - year end accounts" at bounding box center [460, 110] width 394 height 23
click at [421, 107] on input "MPG Developments Limited - year end accounts 204" at bounding box center [460, 110] width 394 height 23
type input "MPG Developments Limited - year end accounts 2024"
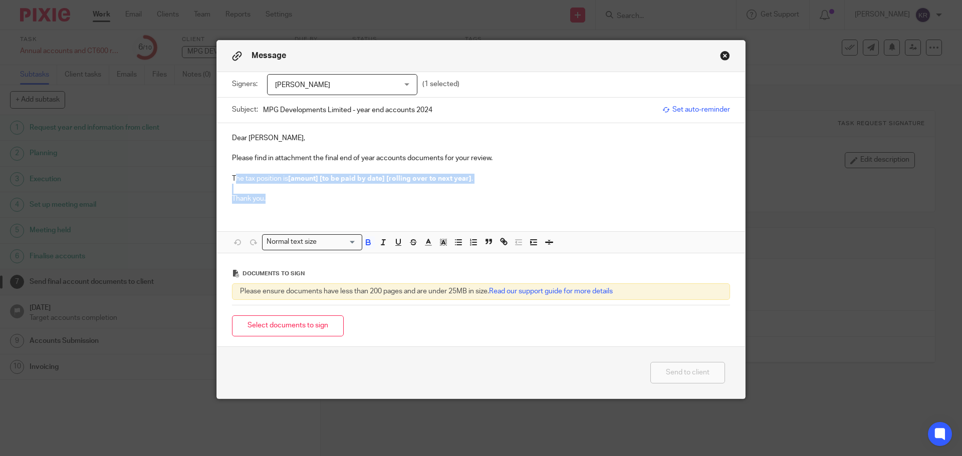
drag, startPoint x: 231, startPoint y: 178, endPoint x: 315, endPoint y: 196, distance: 85.6
click at [315, 196] on div "Dear Harry, Please find in attachment the final end of year accounts documents …" at bounding box center [481, 167] width 528 height 89
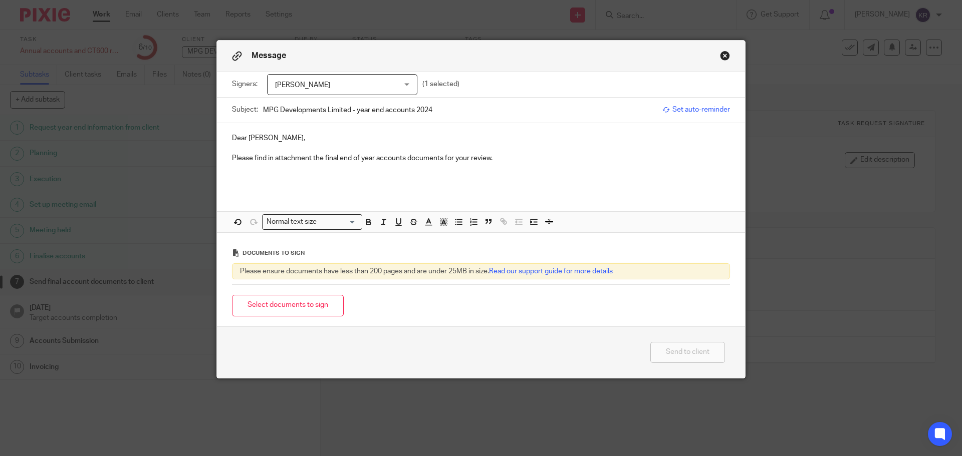
click at [489, 158] on p "Please find in attachment the final end of year accounts documents for your rev…" at bounding box center [481, 158] width 498 height 10
click at [261, 308] on button "Select documents to sign" at bounding box center [288, 306] width 112 height 22
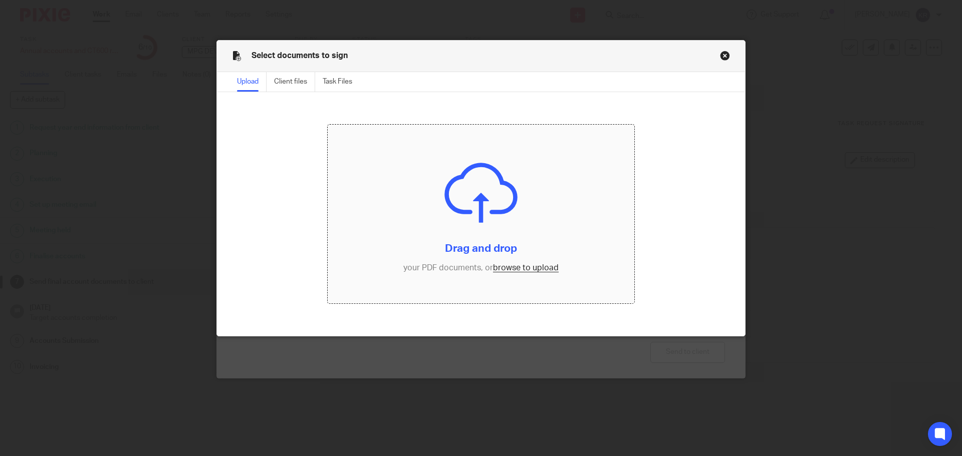
click at [511, 265] on input "file" at bounding box center [481, 214] width 307 height 179
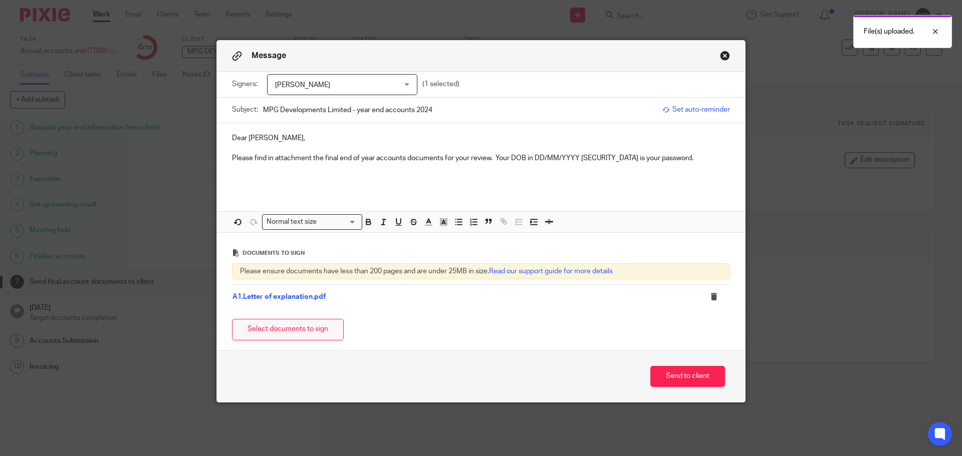
click at [310, 327] on button "Select documents to sign" at bounding box center [288, 330] width 112 height 22
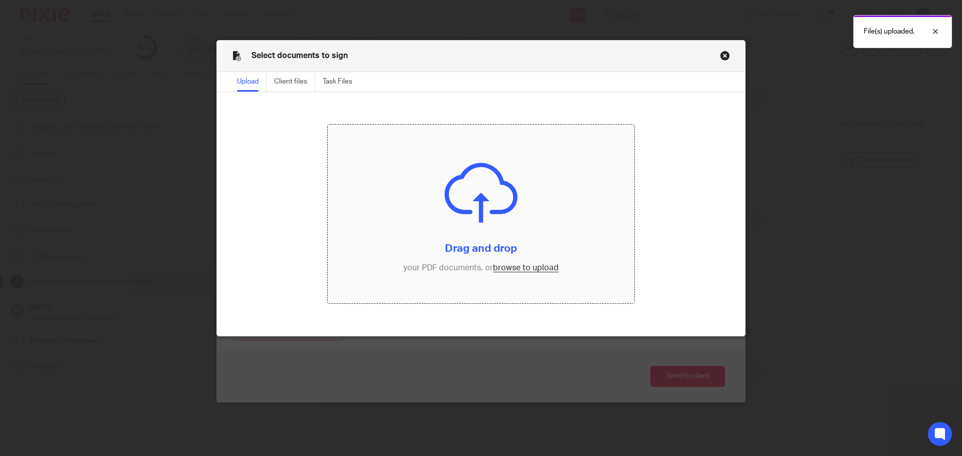
click at [500, 270] on input "file" at bounding box center [481, 214] width 307 height 179
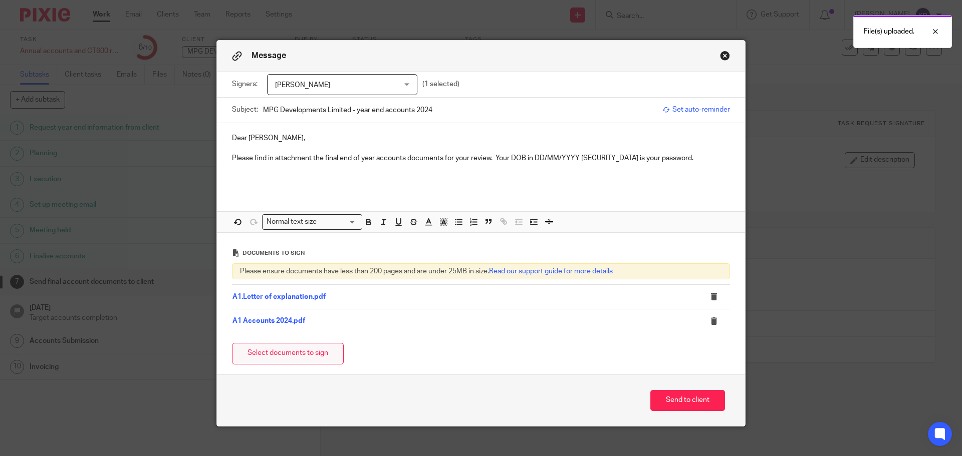
click at [279, 357] on button "Select documents to sign" at bounding box center [288, 354] width 112 height 22
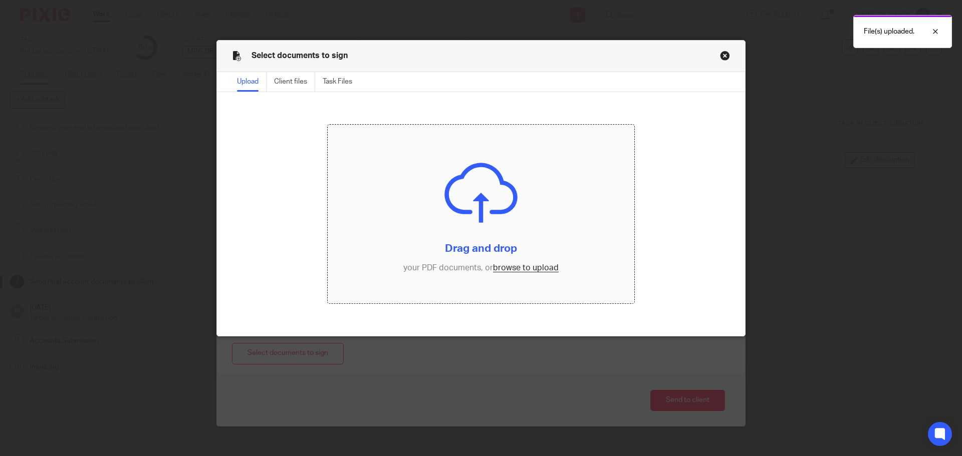
click at [508, 267] on input "file" at bounding box center [481, 214] width 307 height 179
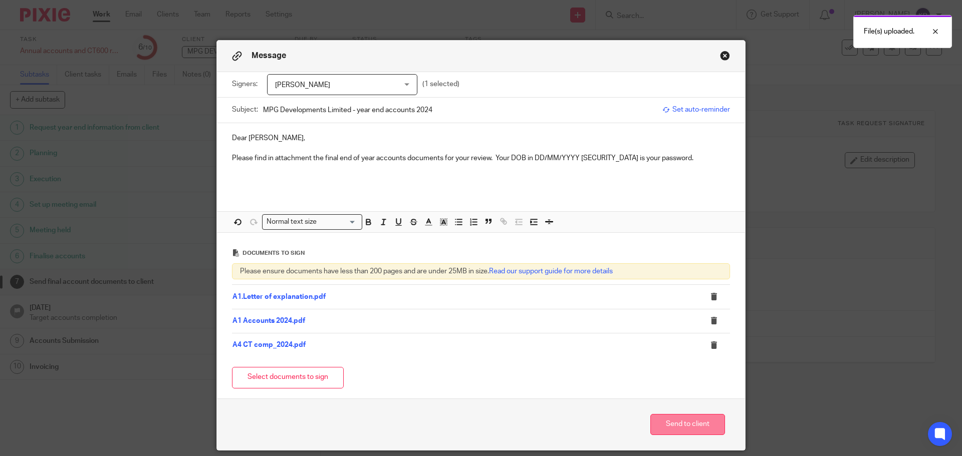
click at [692, 428] on button "Send to client" at bounding box center [687, 425] width 75 height 22
